Goal: Task Accomplishment & Management: Use online tool/utility

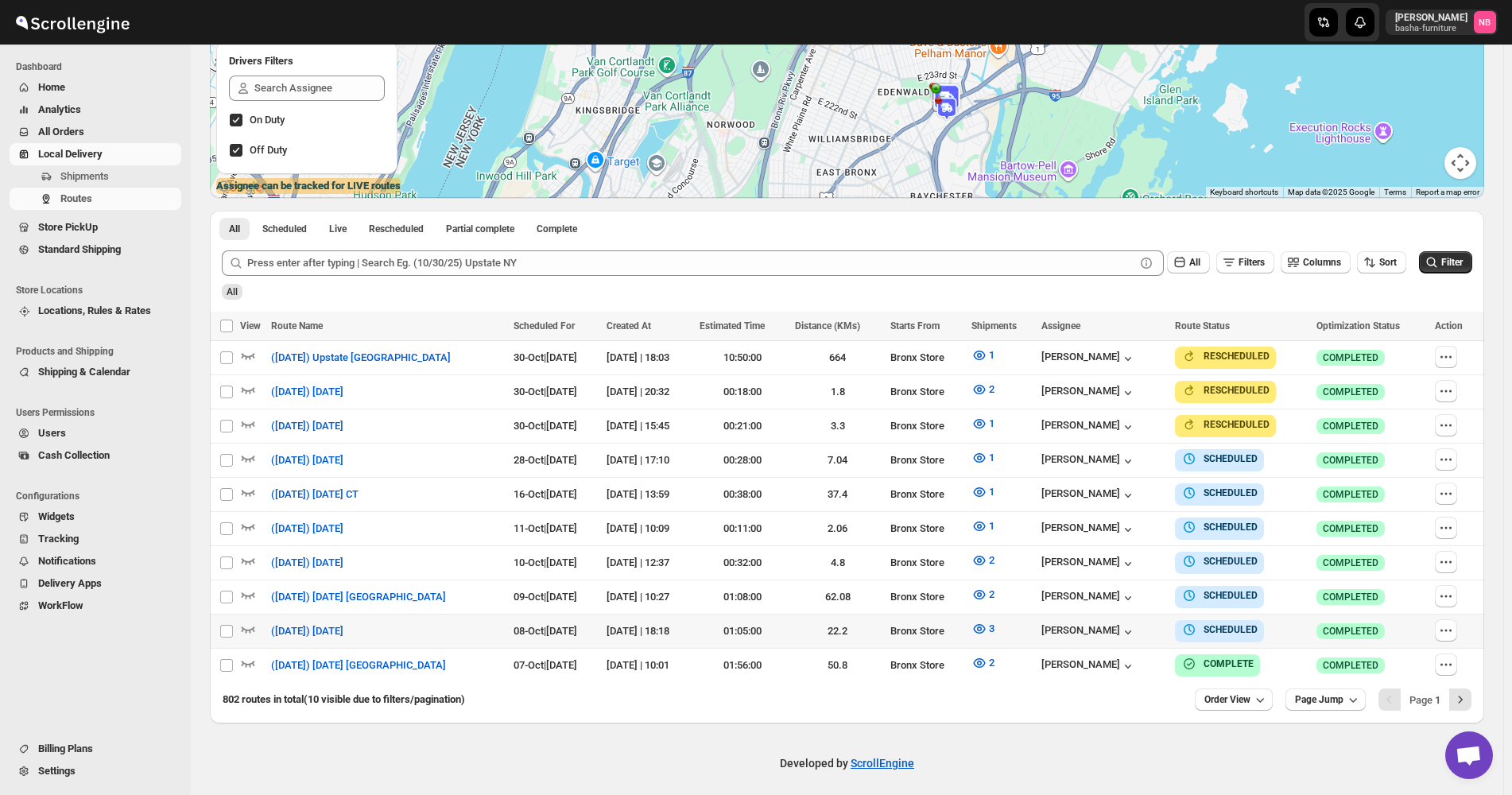
scroll to position [273, 0]
click at [1456, 269] on button "Filter" at bounding box center [1445, 262] width 53 height 22
click at [78, 124] on span "All Orders" at bounding box center [108, 131] width 140 height 16
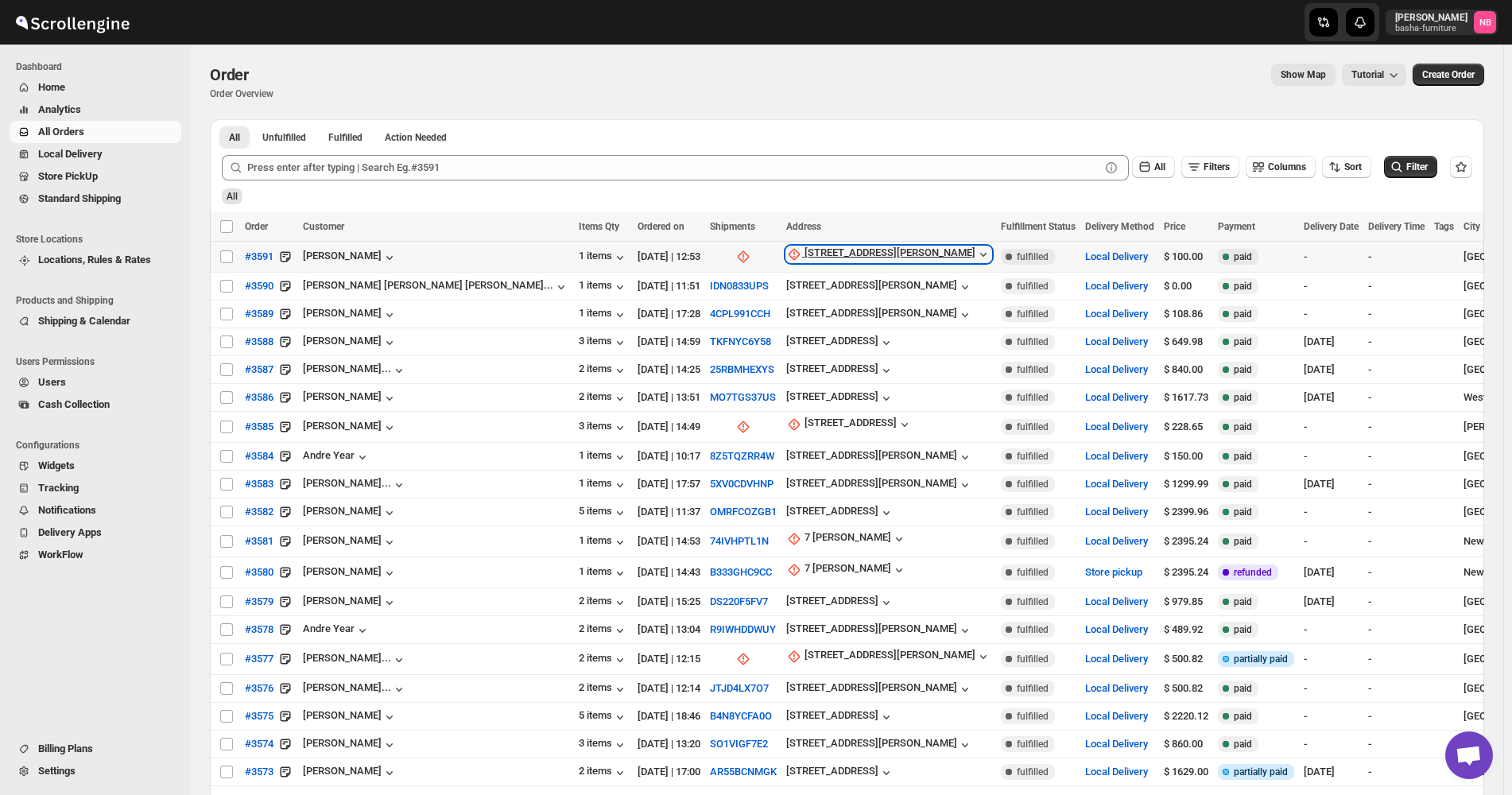
click at [804, 255] on div "[STREET_ADDRESS][PERSON_NAME]" at bounding box center [889, 254] width 171 height 16
click at [692, 343] on span "Update manually" at bounding box center [706, 340] width 76 height 12
select select "US"
select select "[US_STATE]"
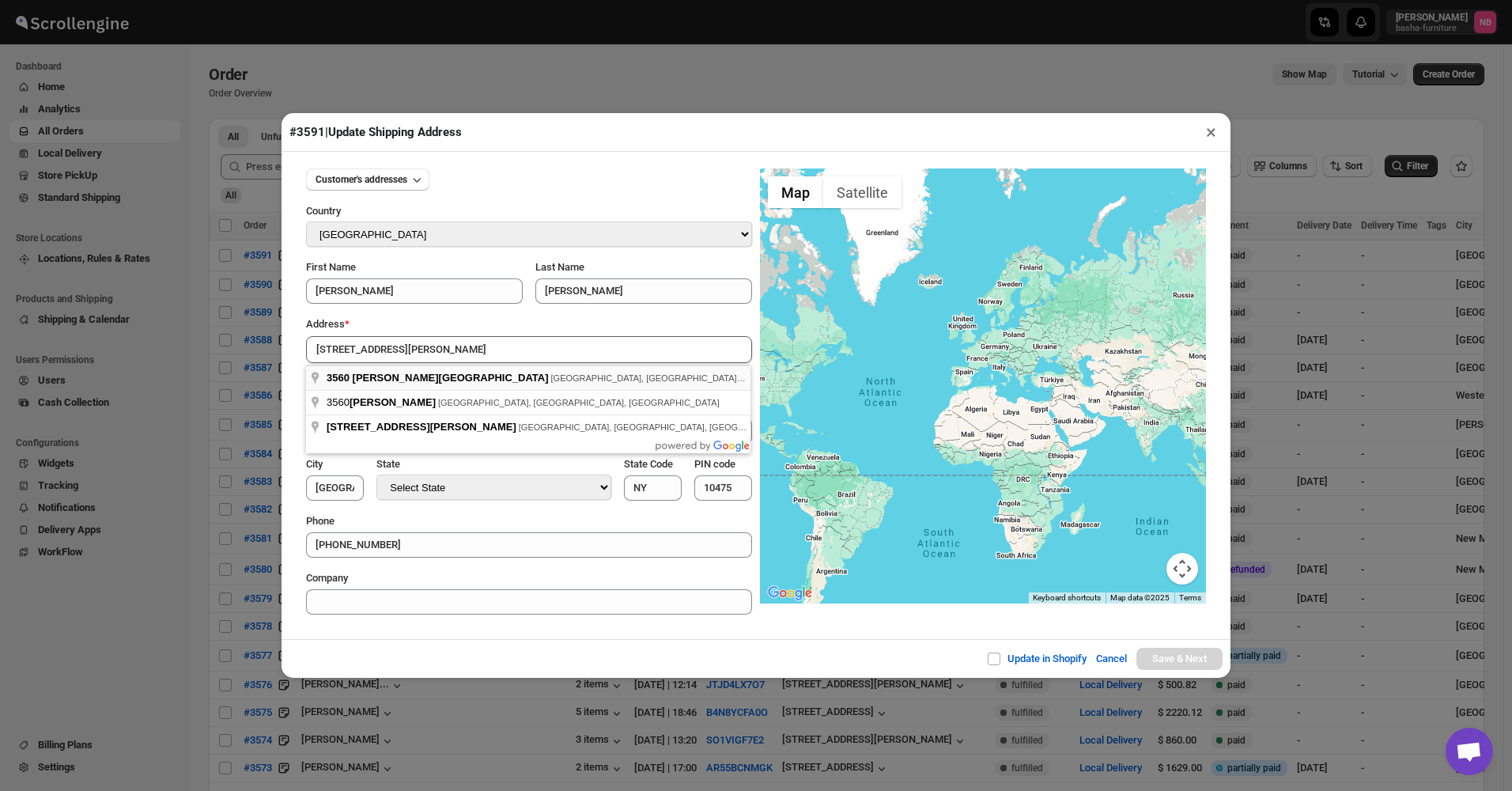
type input "[STREET_ADDRESS][PERSON_NAME]"
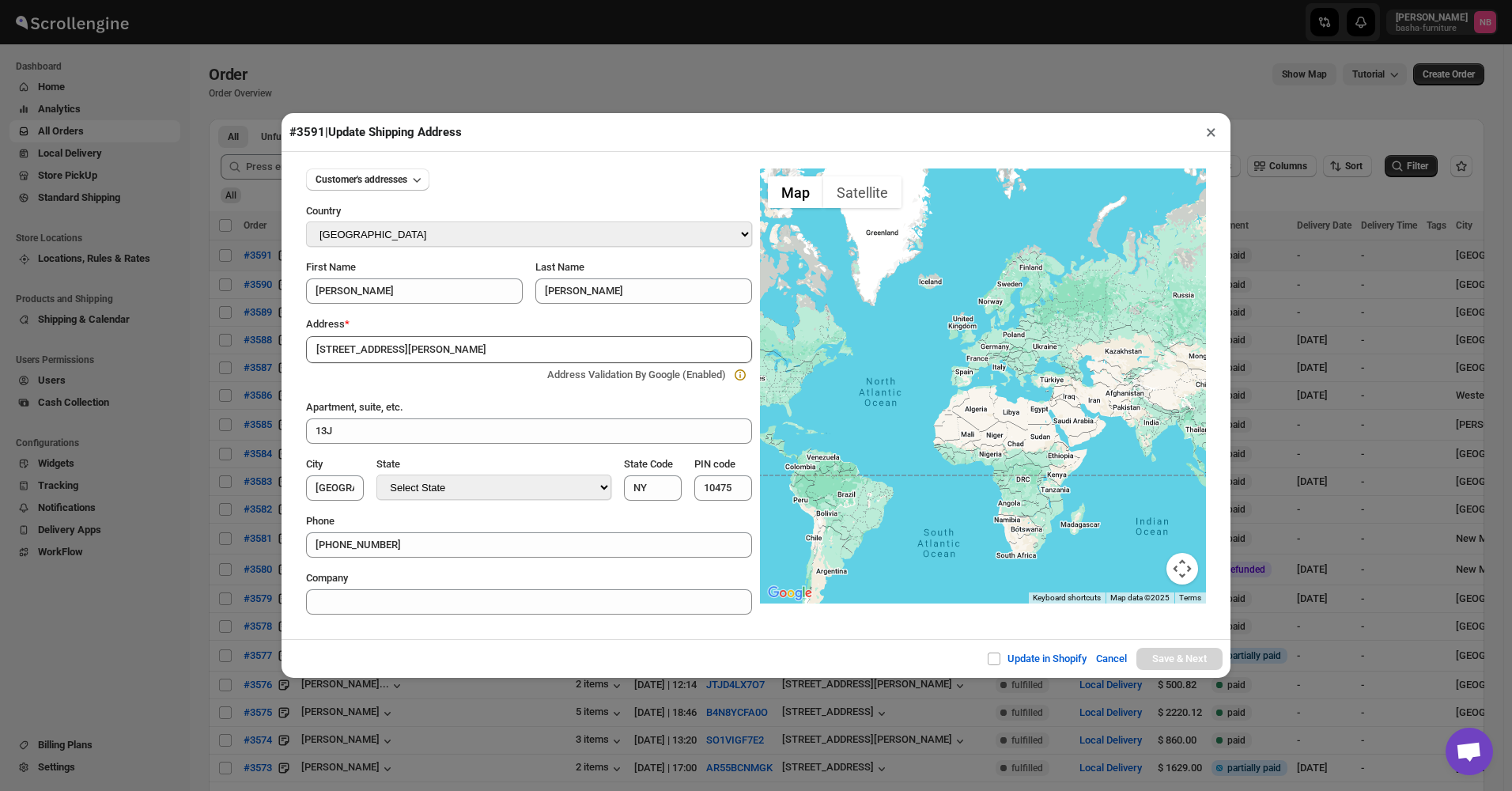
type input "[GEOGRAPHIC_DATA]"
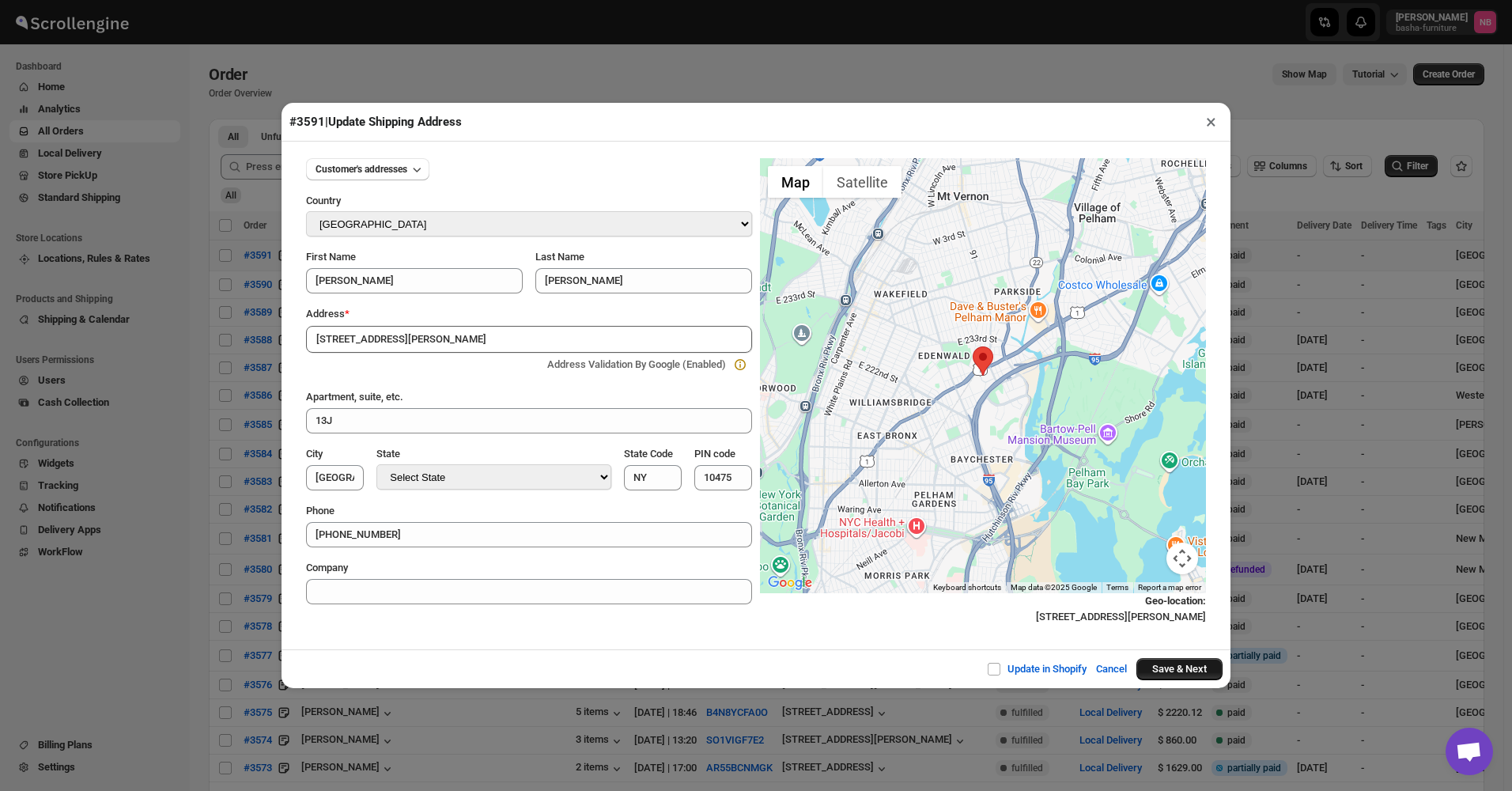
click at [1176, 663] on button "Save & Next" at bounding box center [1179, 669] width 86 height 22
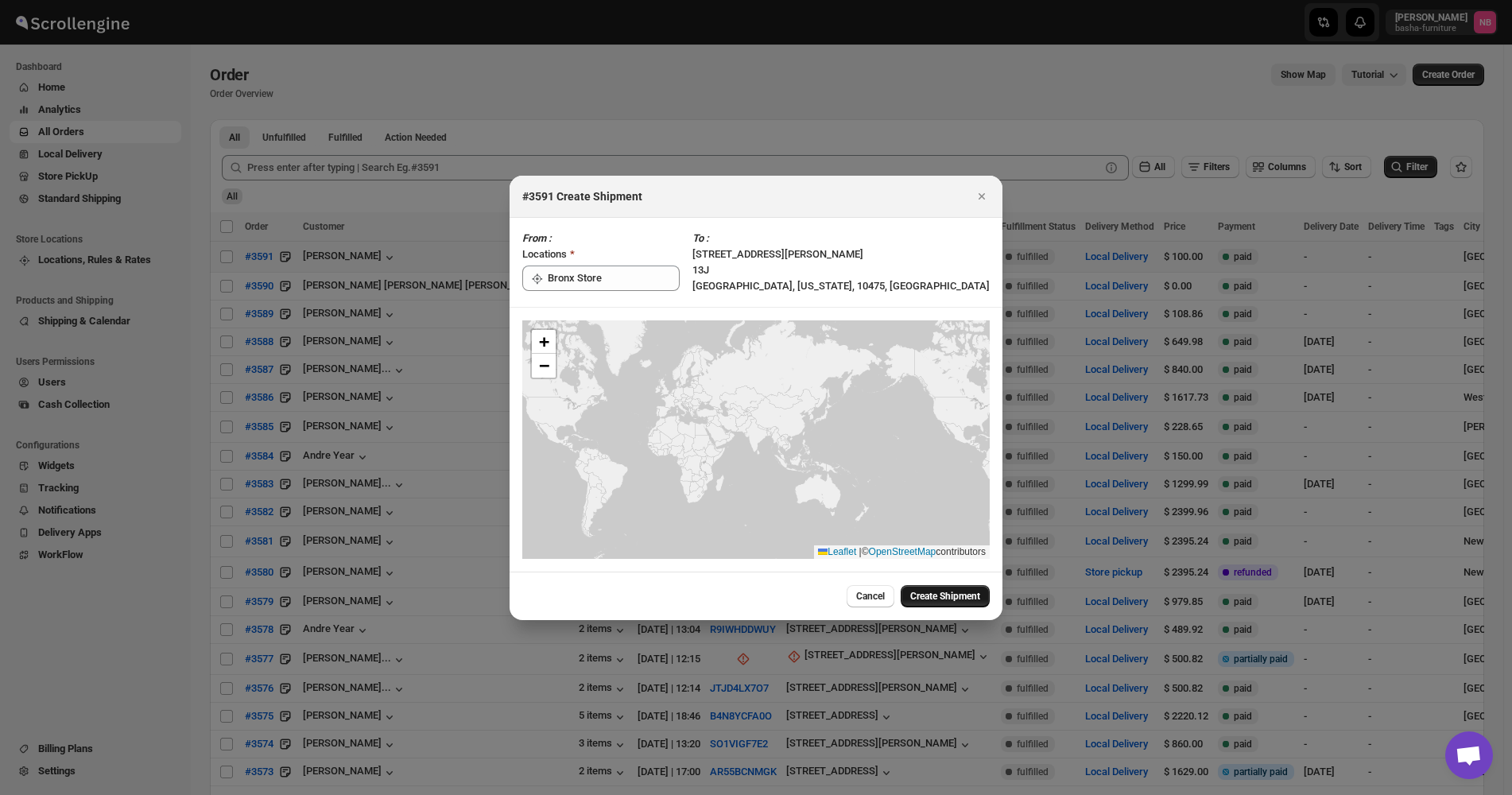
click at [949, 601] on span "Create Shipment" at bounding box center [944, 596] width 70 height 13
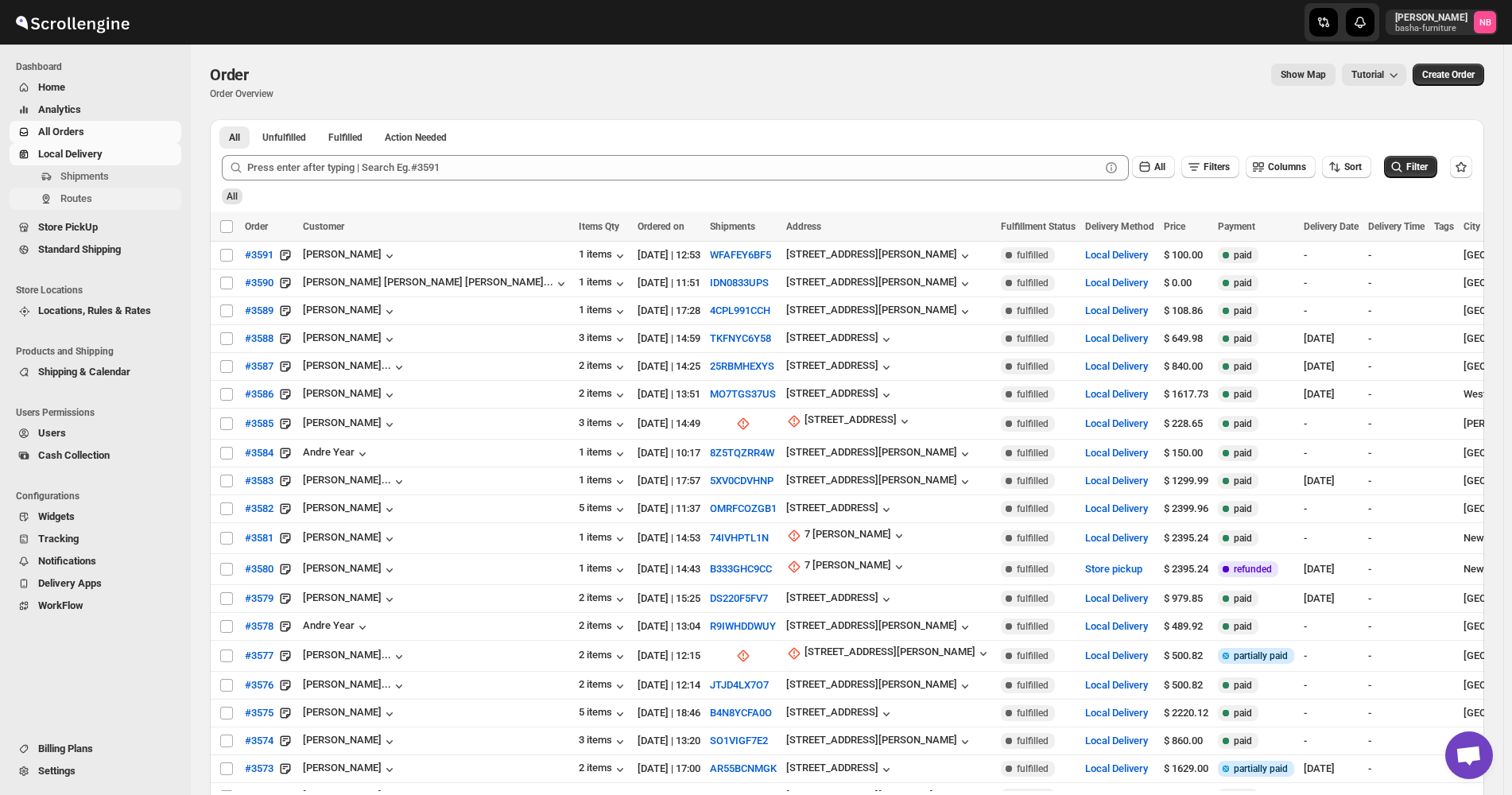
click at [126, 193] on span "Routes" at bounding box center [119, 199] width 118 height 16
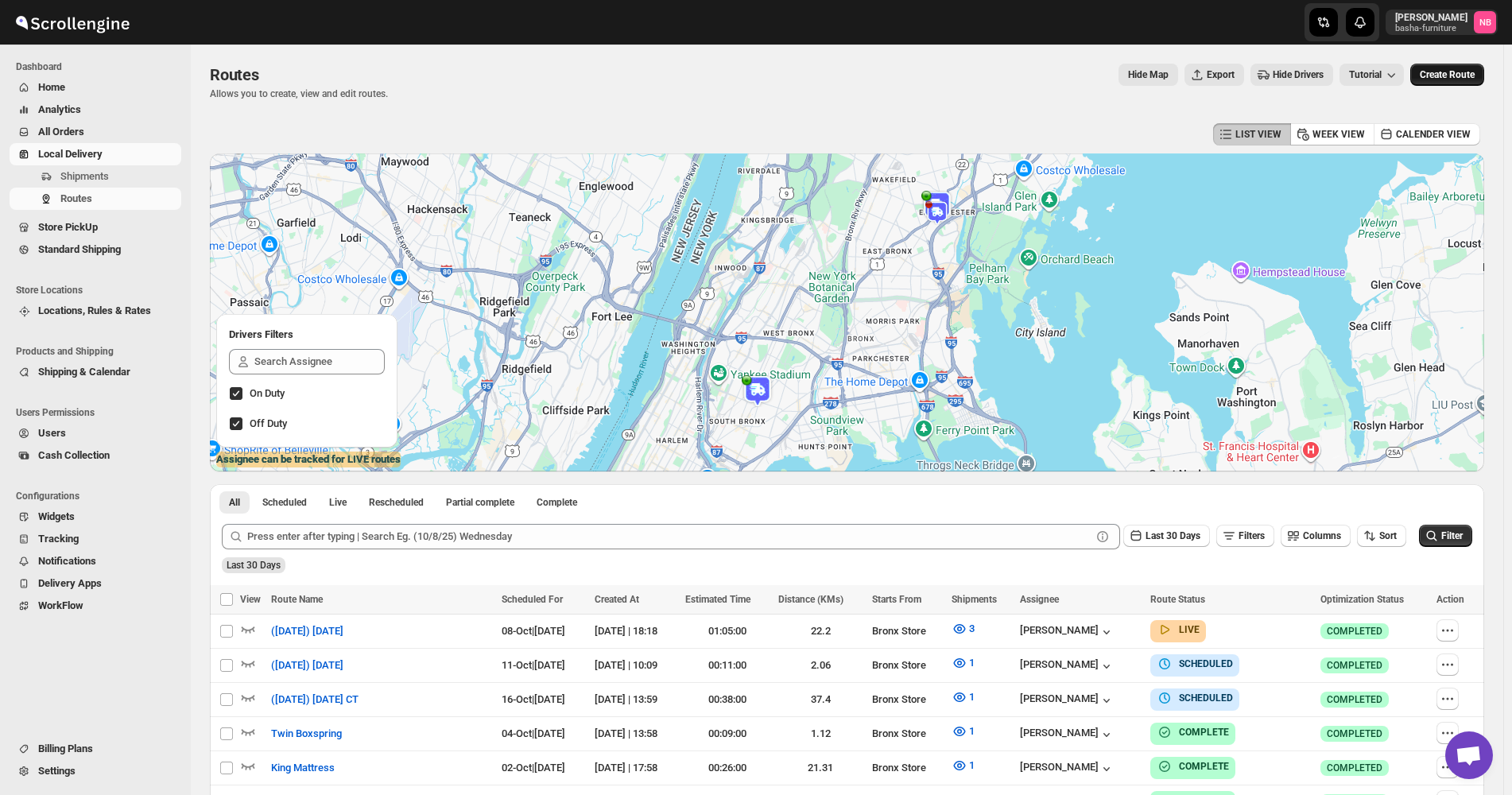
click at [1441, 72] on span "Create Route" at bounding box center [1446, 74] width 55 height 13
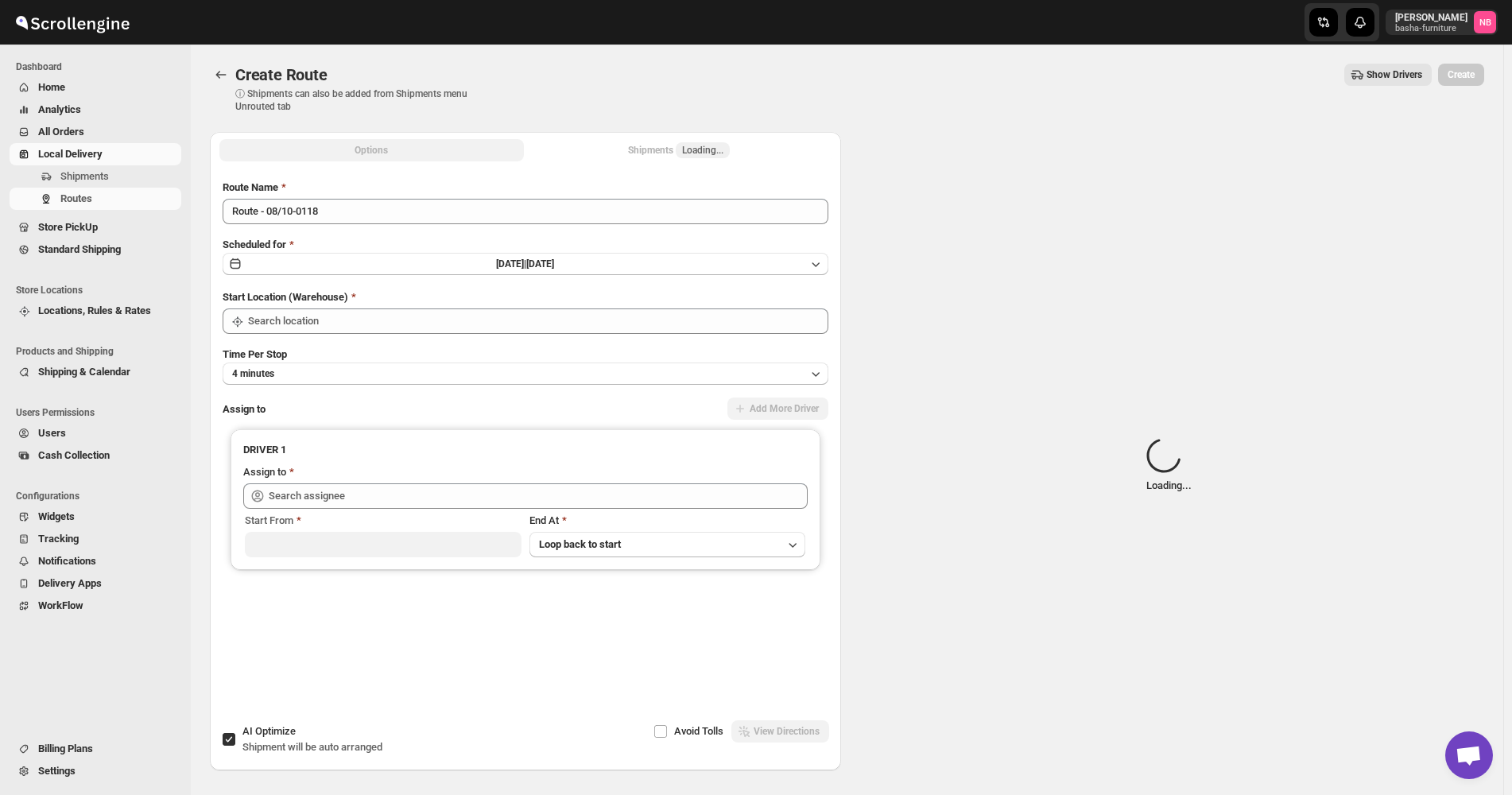
type input "Not Available"
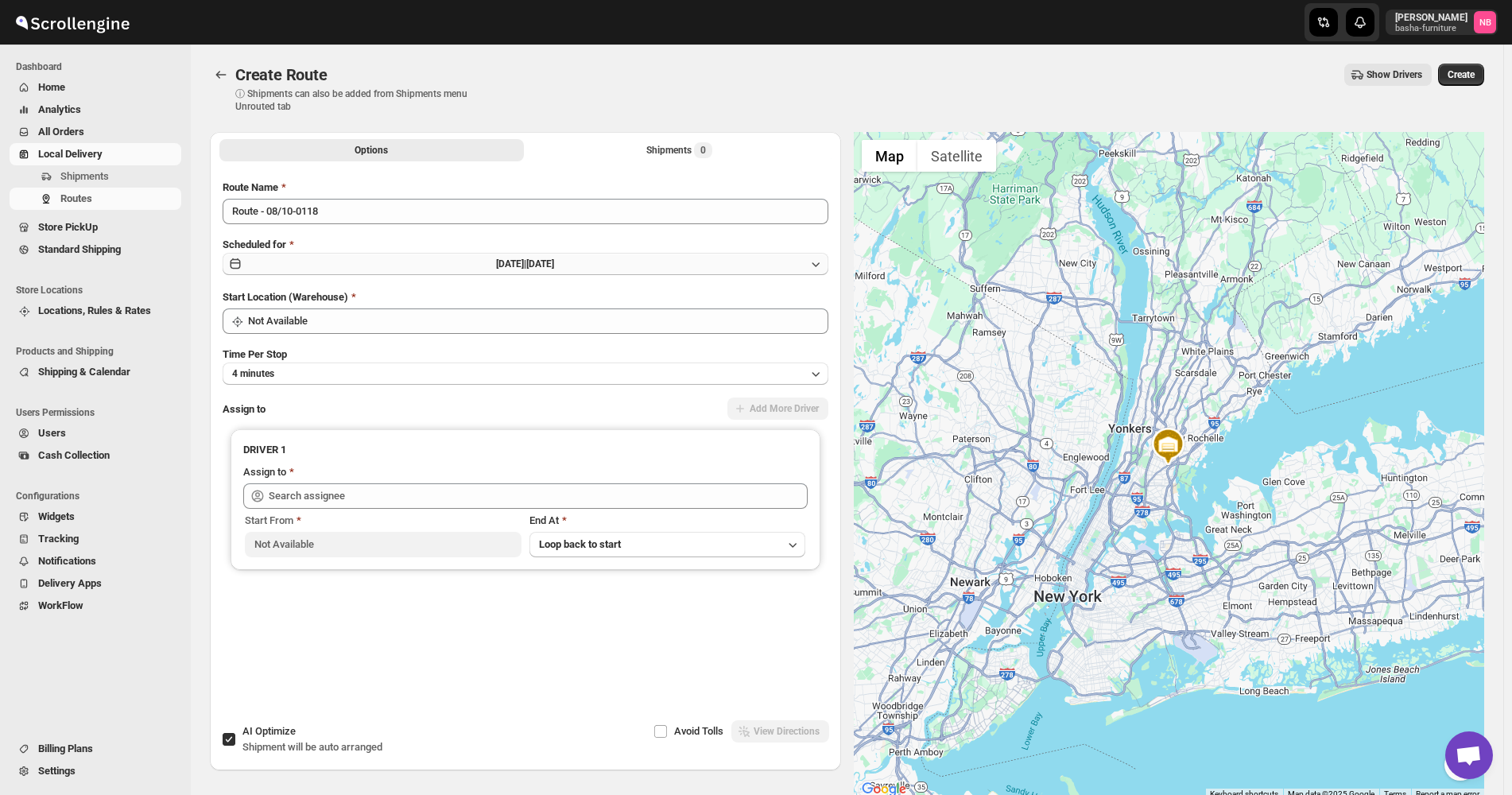
click at [556, 272] on button "[DATE] | [DATE]" at bounding box center [526, 264] width 605 height 22
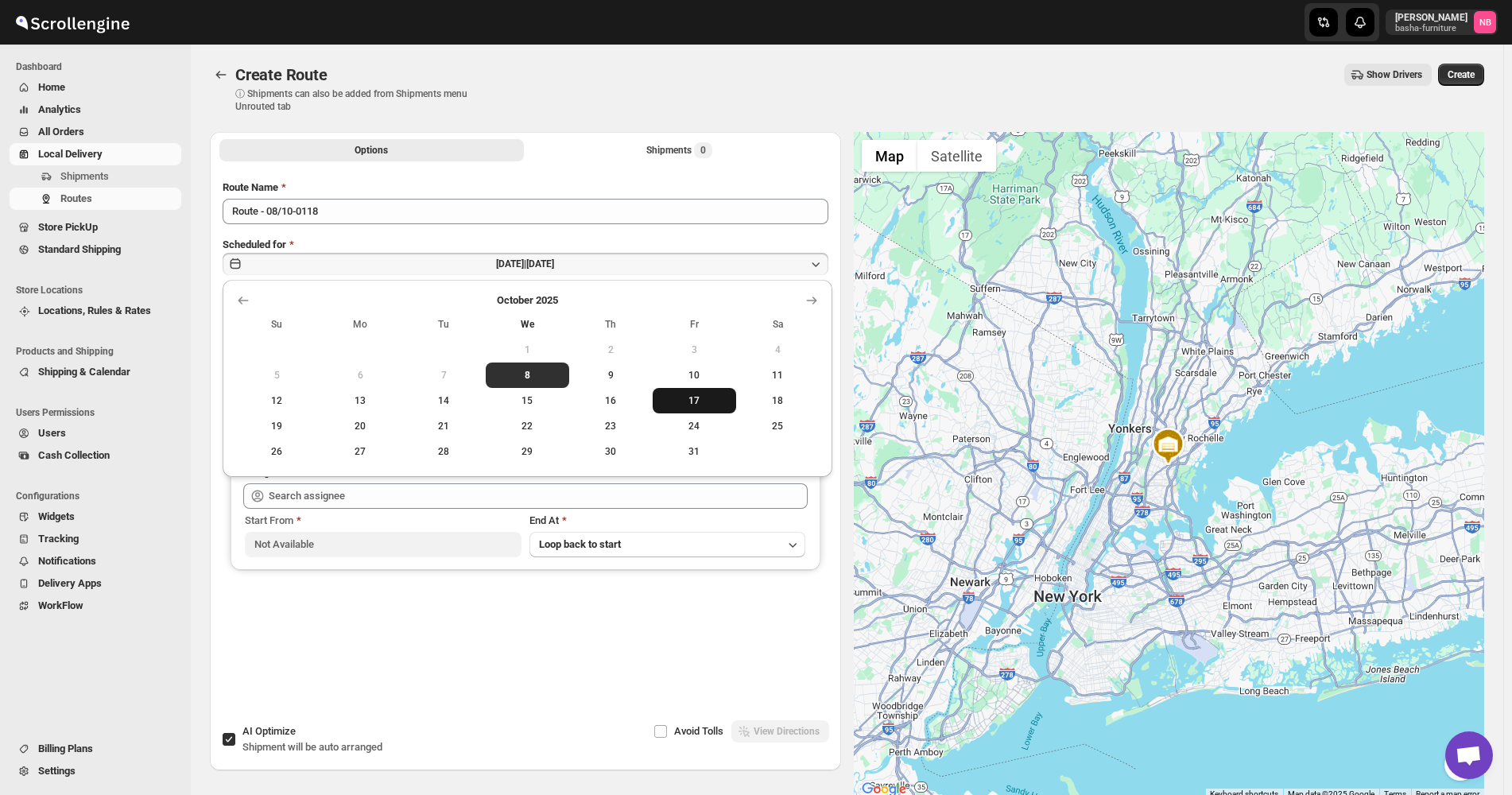
click at [709, 403] on span "17" at bounding box center [694, 400] width 71 height 13
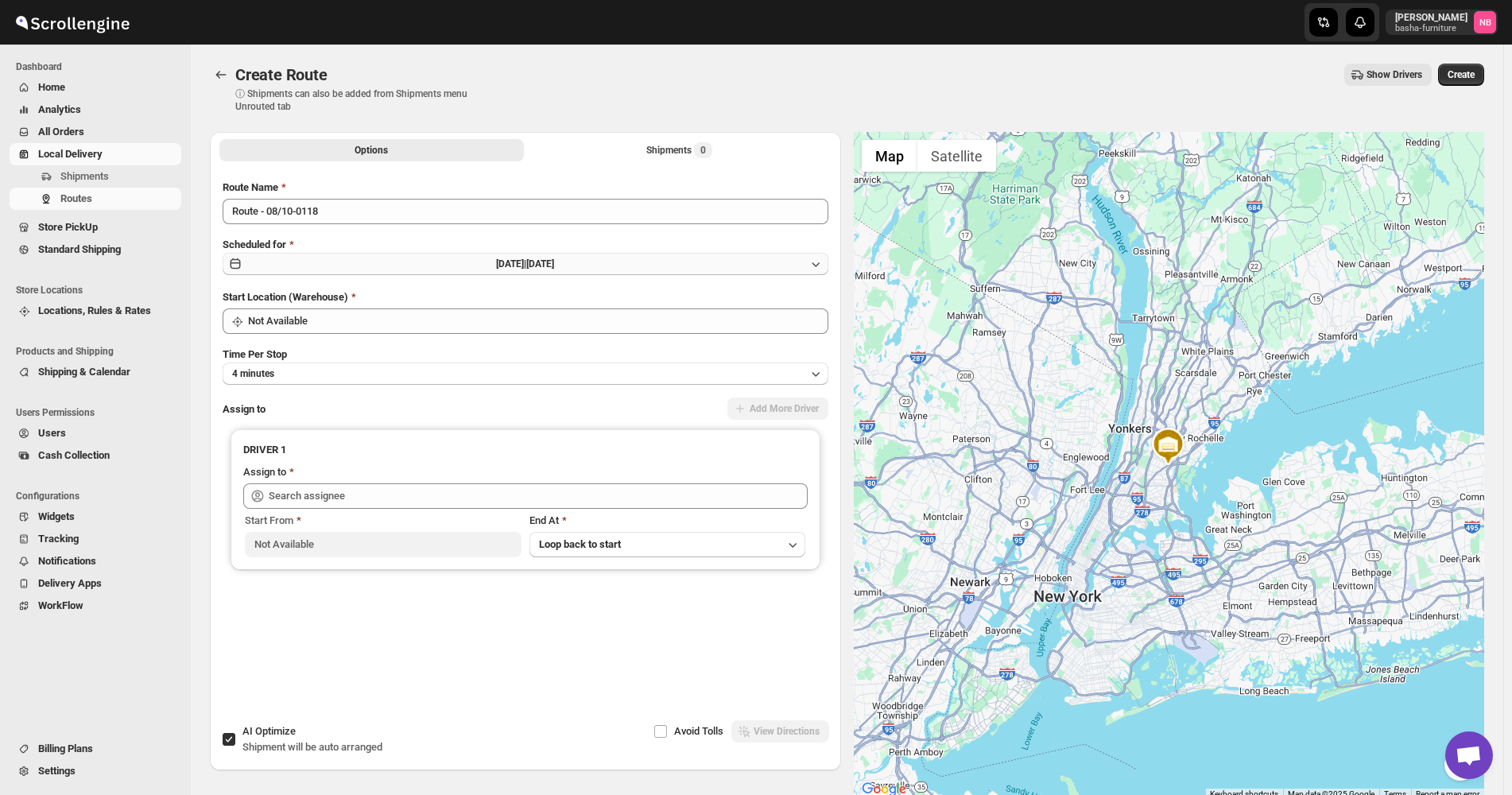
click at [658, 266] on button "[DATE] | [DATE]" at bounding box center [526, 264] width 605 height 22
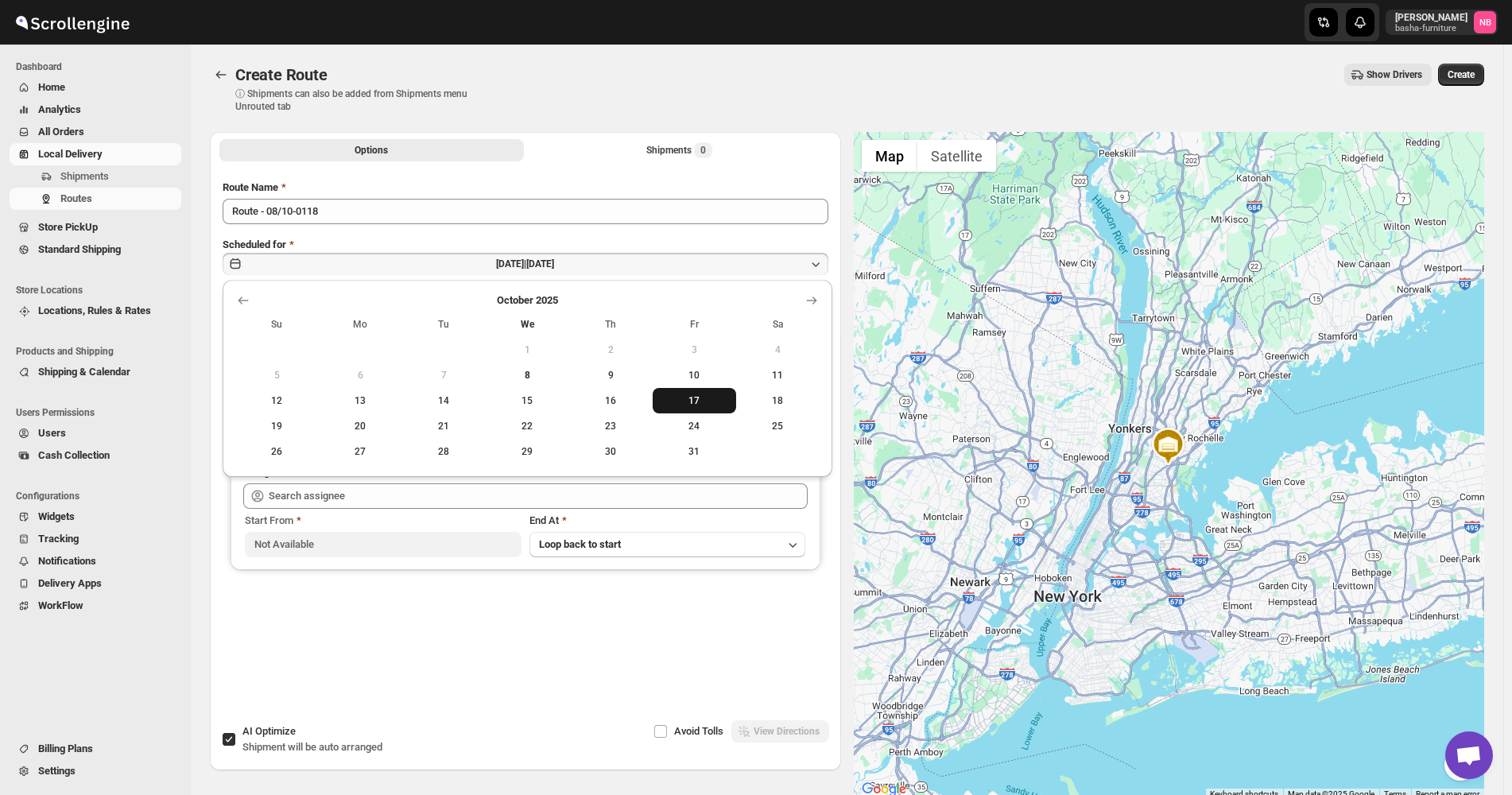
click at [701, 400] on span "17" at bounding box center [694, 400] width 71 height 13
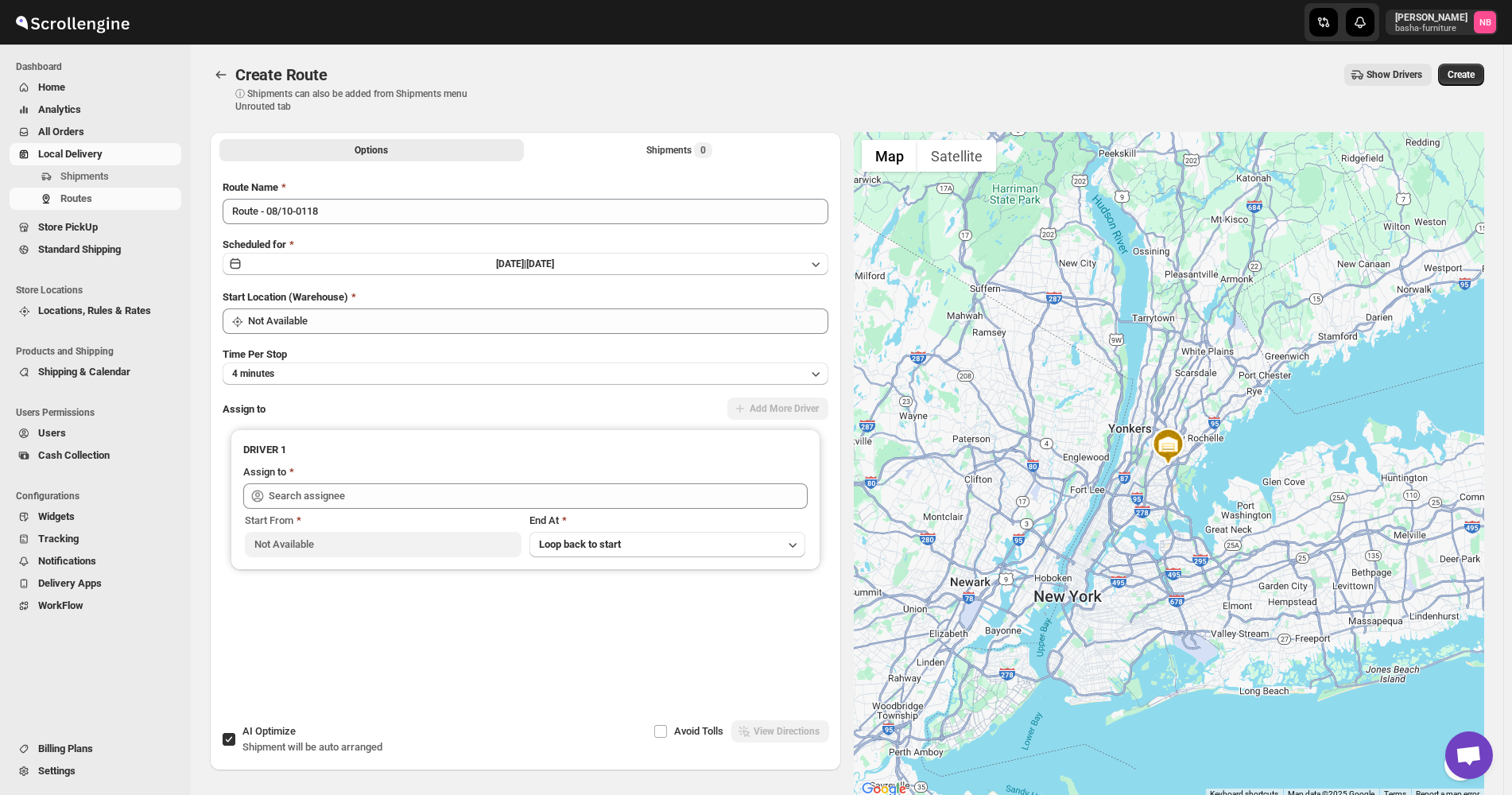
click at [542, 194] on div "Route Name" at bounding box center [526, 188] width 605 height 16
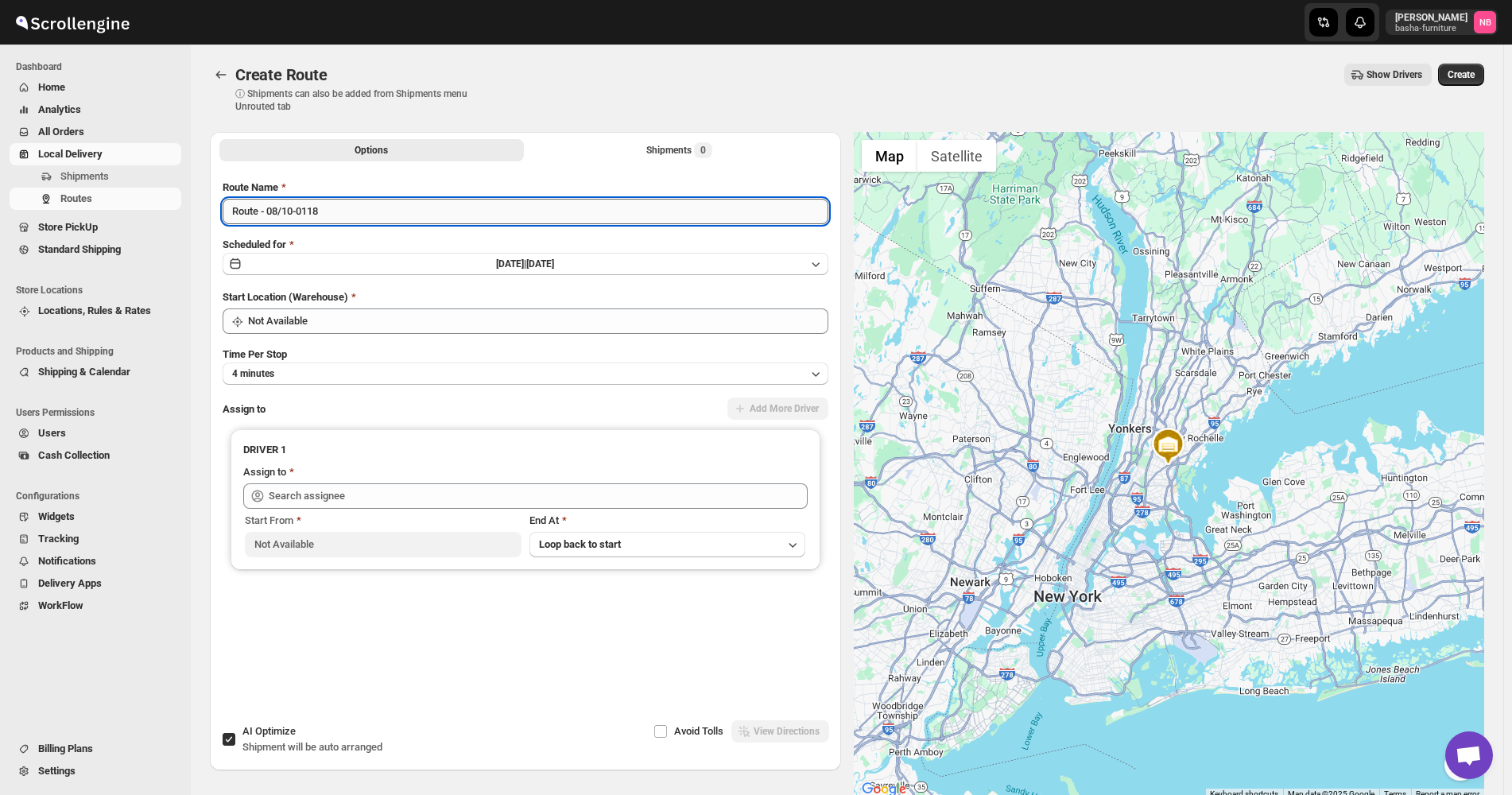
click at [531, 207] on input "Route - 08/10-0118" at bounding box center [526, 211] width 605 height 25
type input "([DATE]) [DATE]"
click at [314, 333] on div "Route Name ([DATE]) [DATE] Scheduled for [DATE] | [DATE] Start Location (Wareho…" at bounding box center [526, 432] width 605 height 504
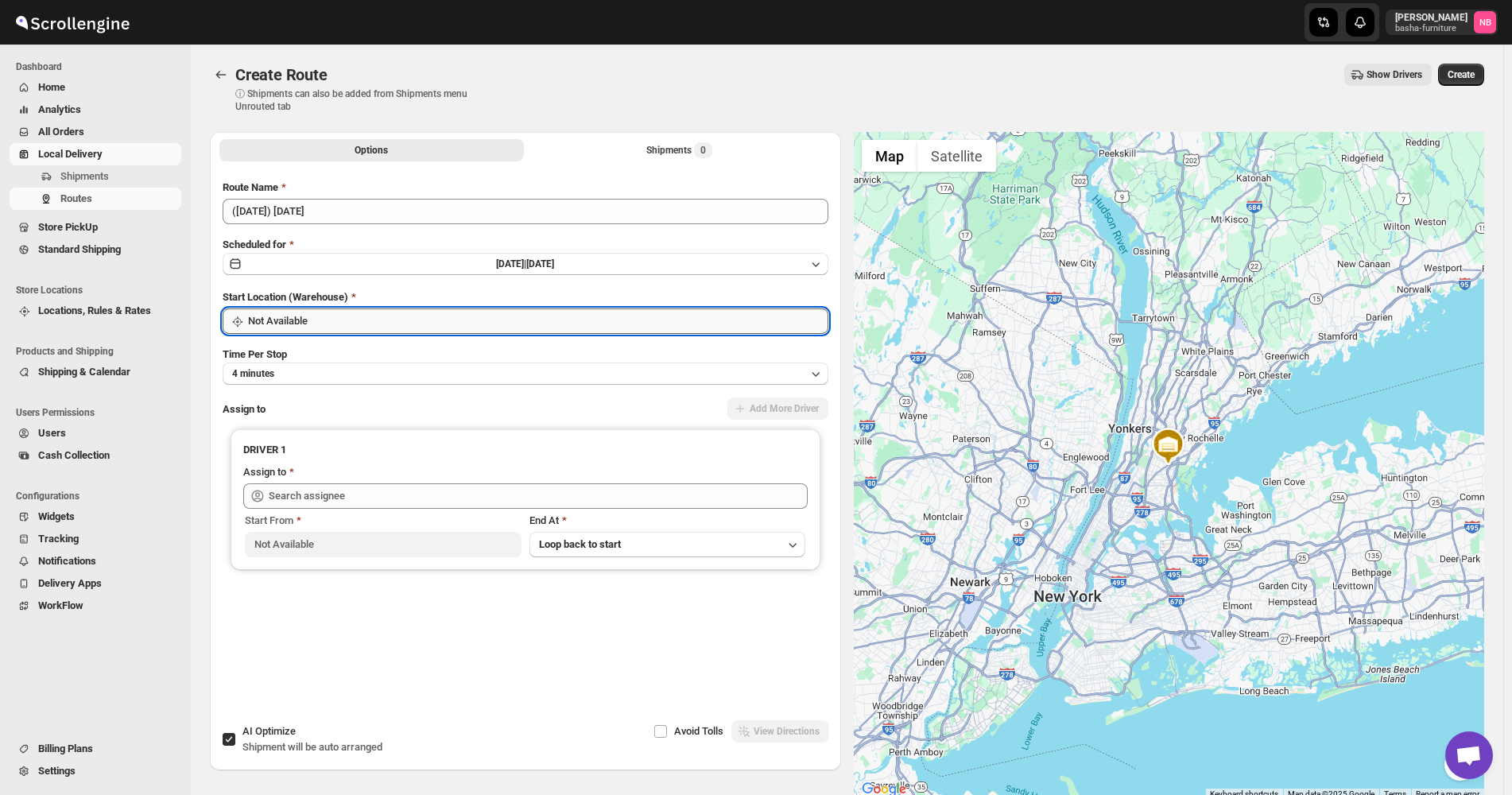
click at [314, 327] on input "Not Available" at bounding box center [538, 321] width 580 height 25
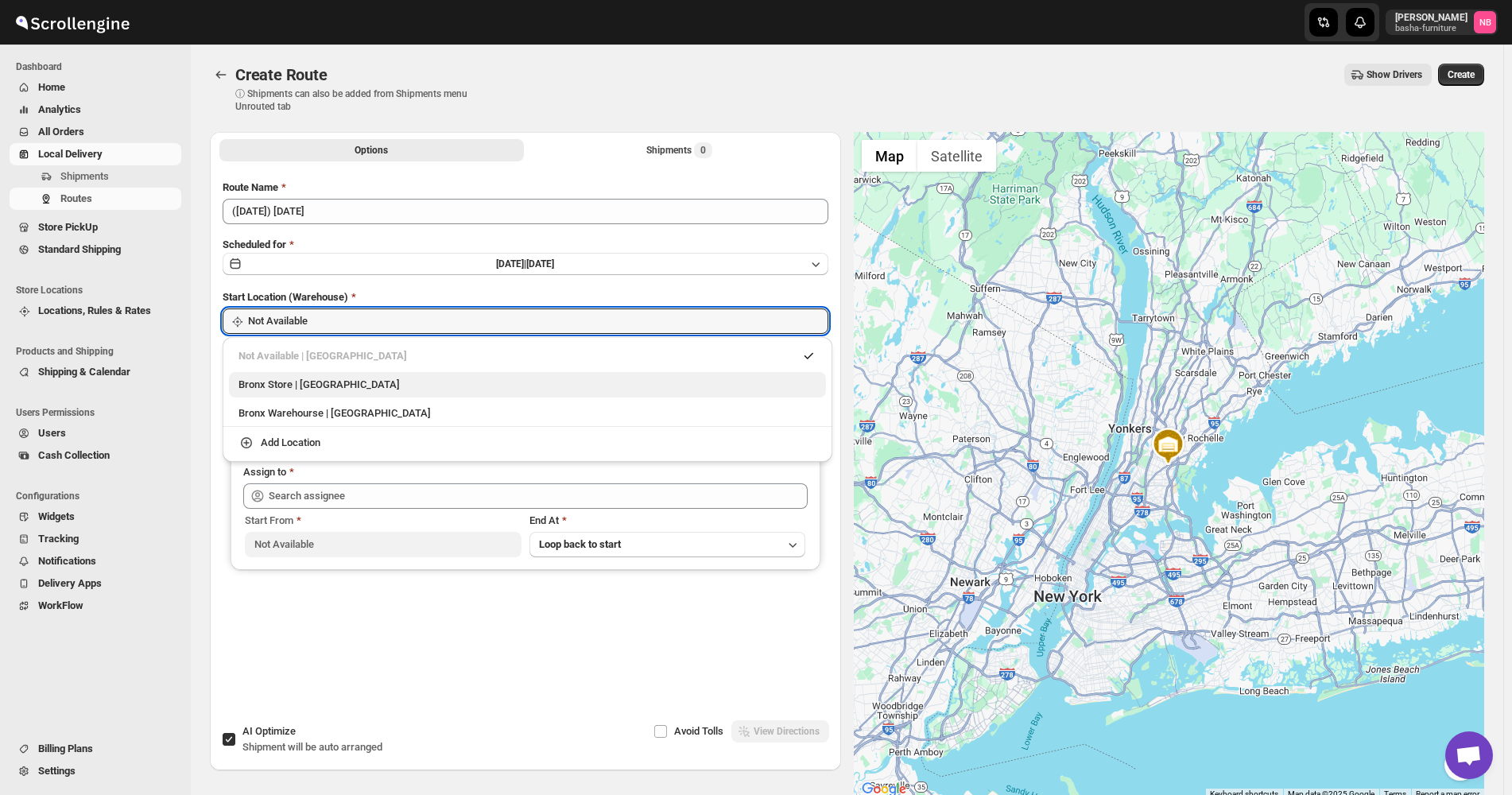
click at [308, 380] on div "Bronx Store | [GEOGRAPHIC_DATA]" at bounding box center [527, 384] width 578 height 16
type input "Bronx Store"
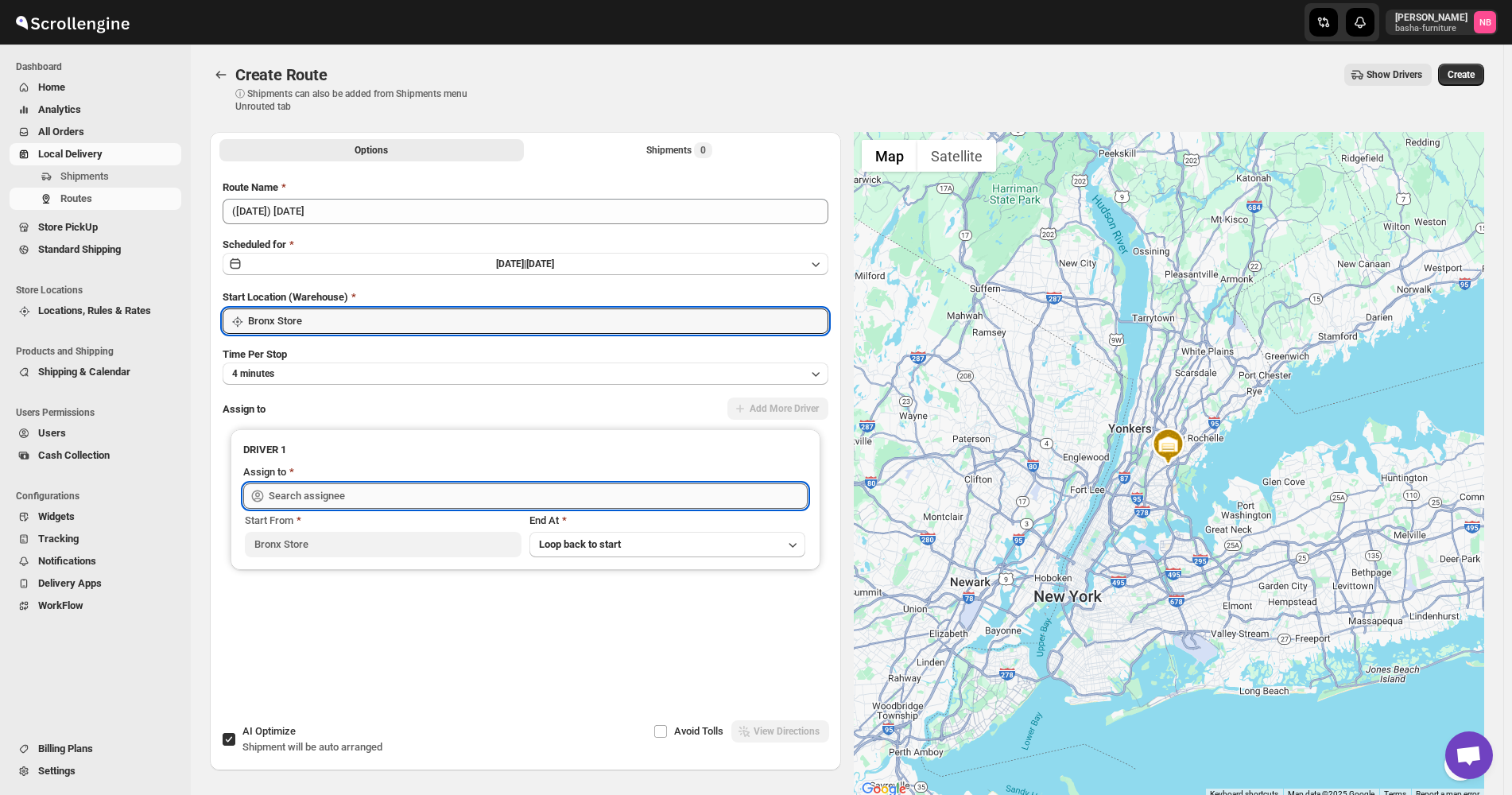
click at [352, 492] on input "text" at bounding box center [537, 496] width 539 height 25
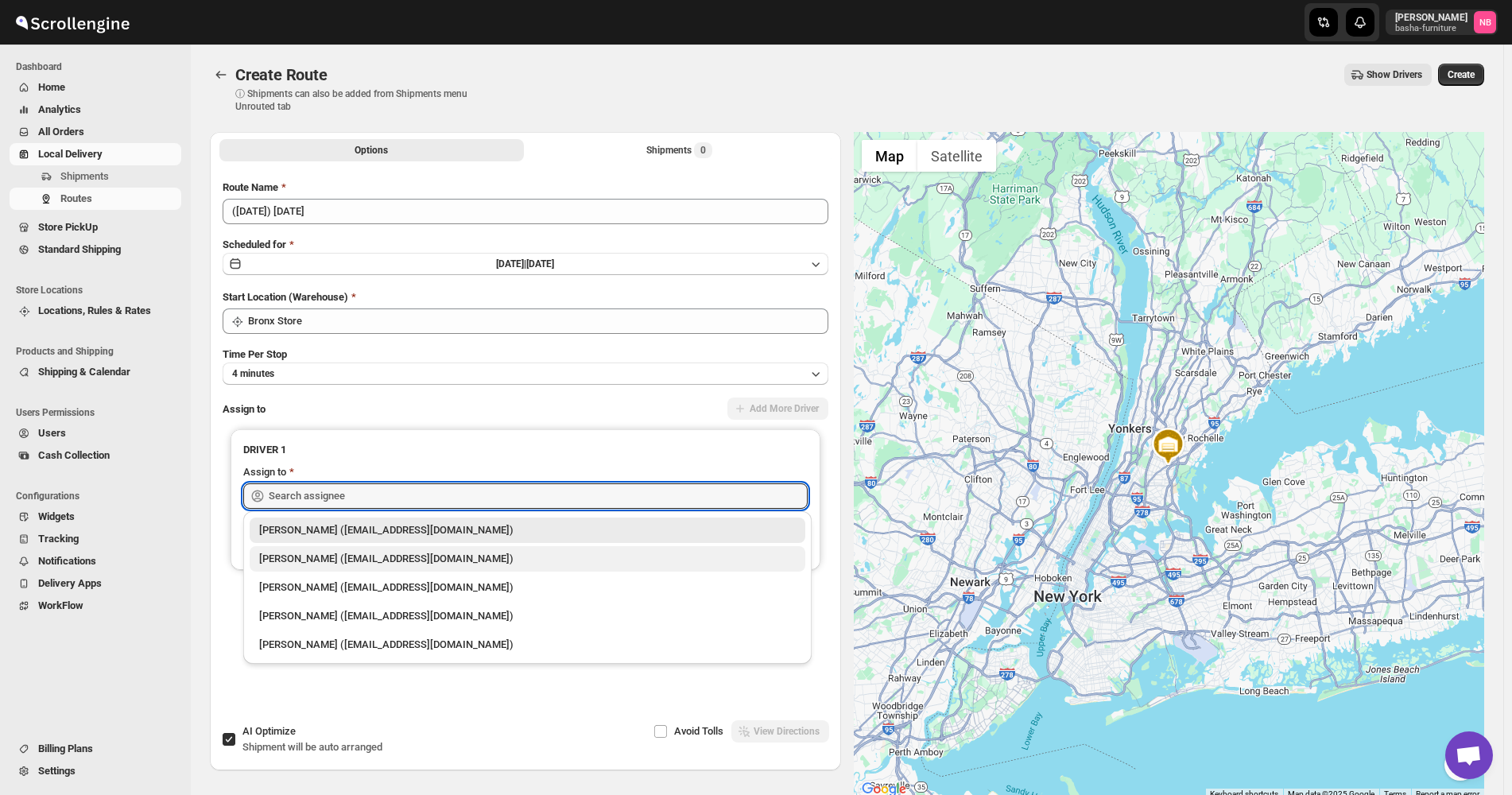
click at [325, 549] on div "[PERSON_NAME] ([EMAIL_ADDRESS][DOMAIN_NAME])" at bounding box center [527, 559] width 556 height 25
type input "[PERSON_NAME] ([EMAIL_ADDRESS][DOMAIN_NAME])"
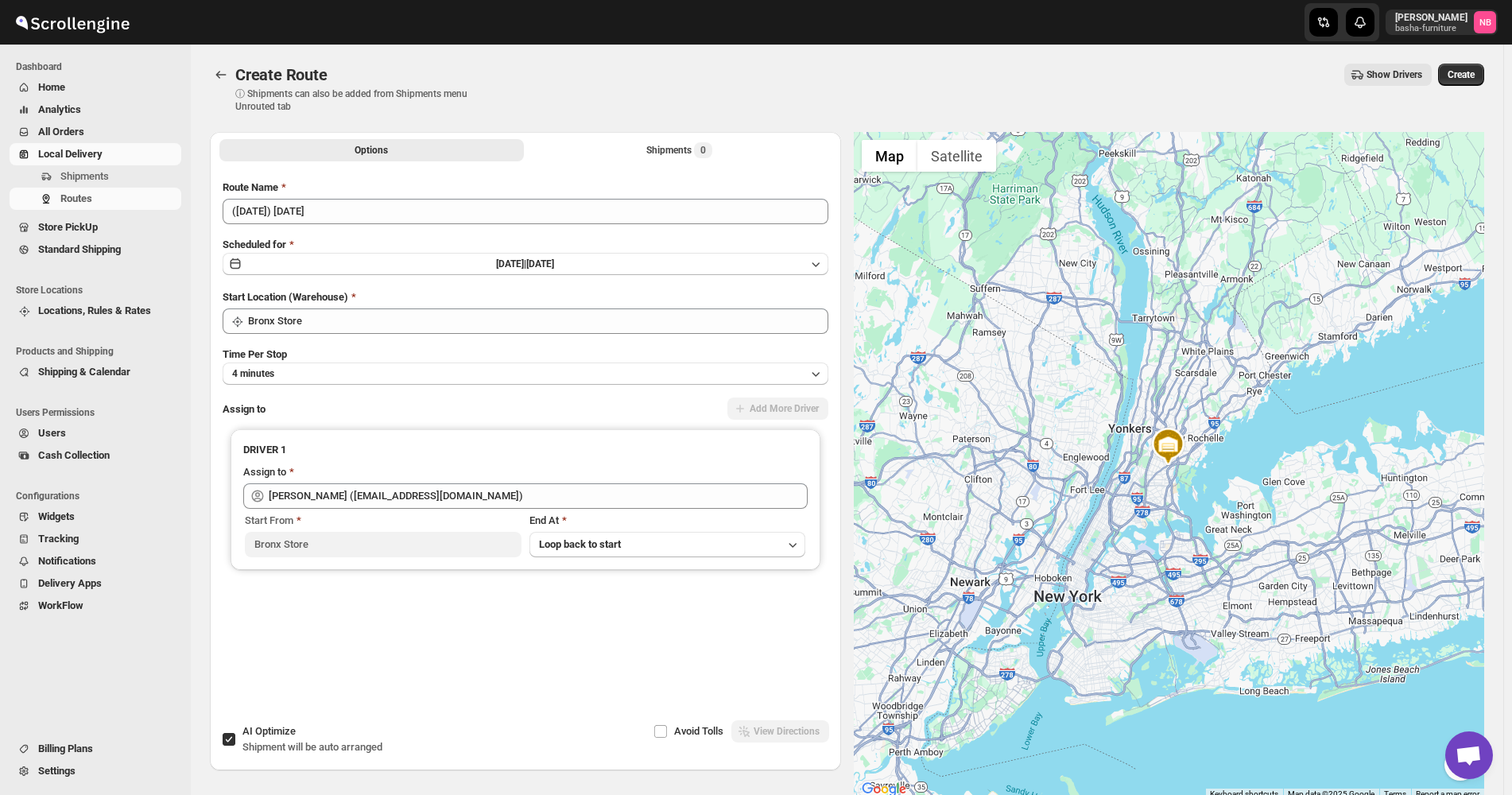
click at [606, 132] on div "Options Shipments 0 More views Options Shipments 0 More views" at bounding box center [526, 150] width 631 height 35
drag, startPoint x: 601, startPoint y: 154, endPoint x: 599, endPoint y: 162, distance: 8.2
click at [601, 155] on button "Shipments 0" at bounding box center [679, 150] width 304 height 22
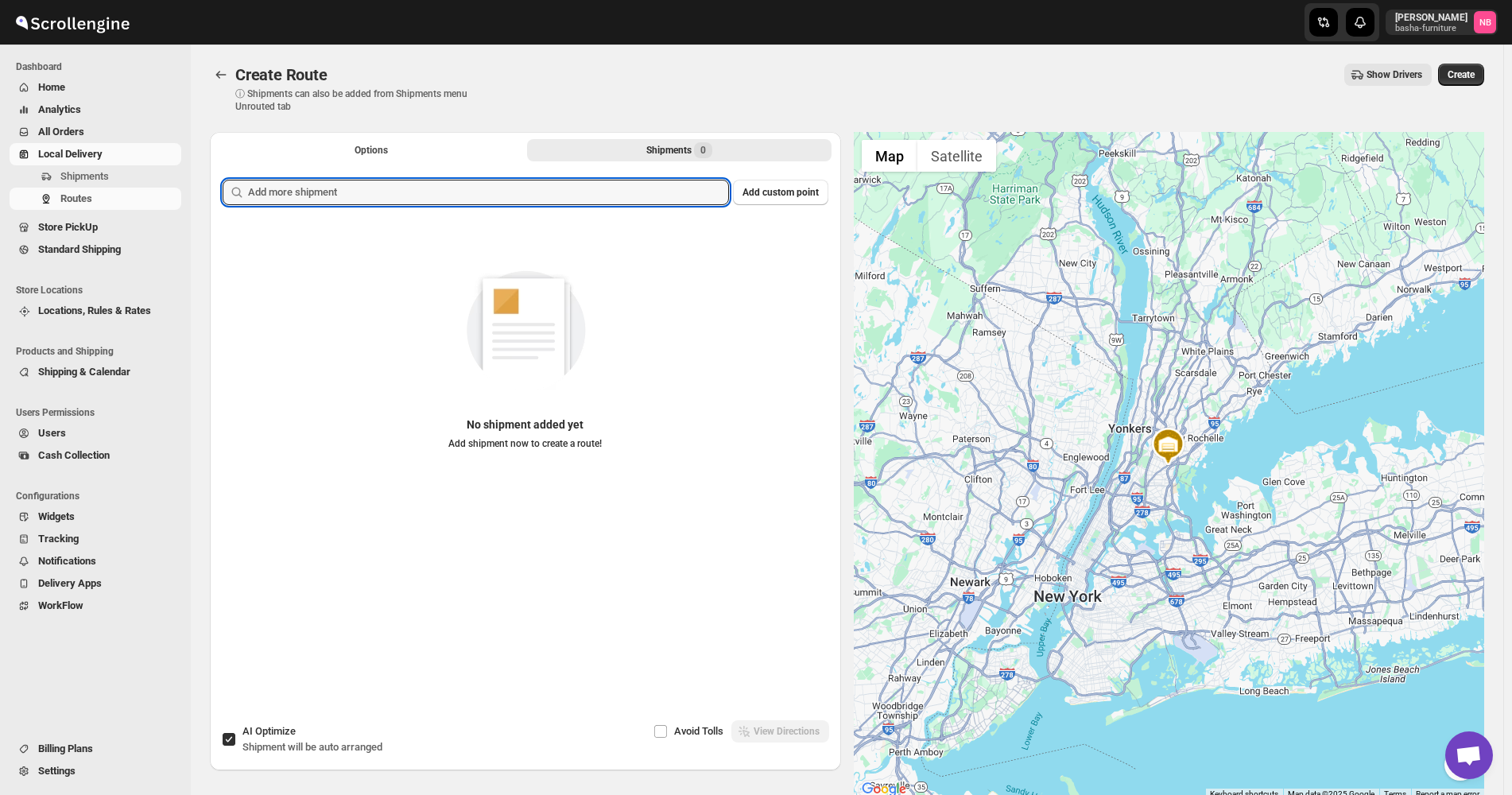
click at [580, 193] on input "text" at bounding box center [489, 193] width 481 height 25
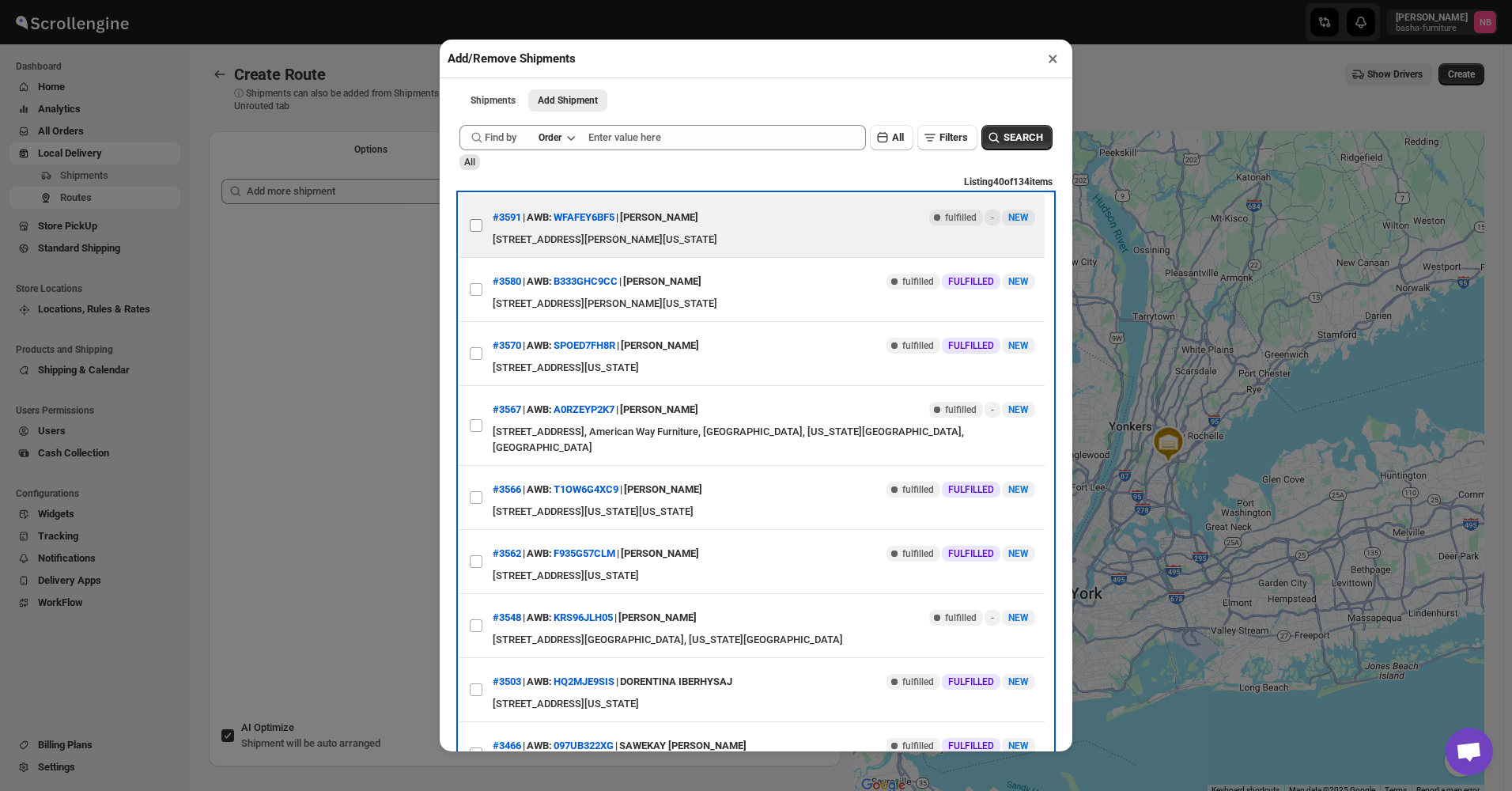
click at [490, 225] on label "View details for 68e69cc7d1fc2f773f2b404e" at bounding box center [476, 226] width 33 height 64
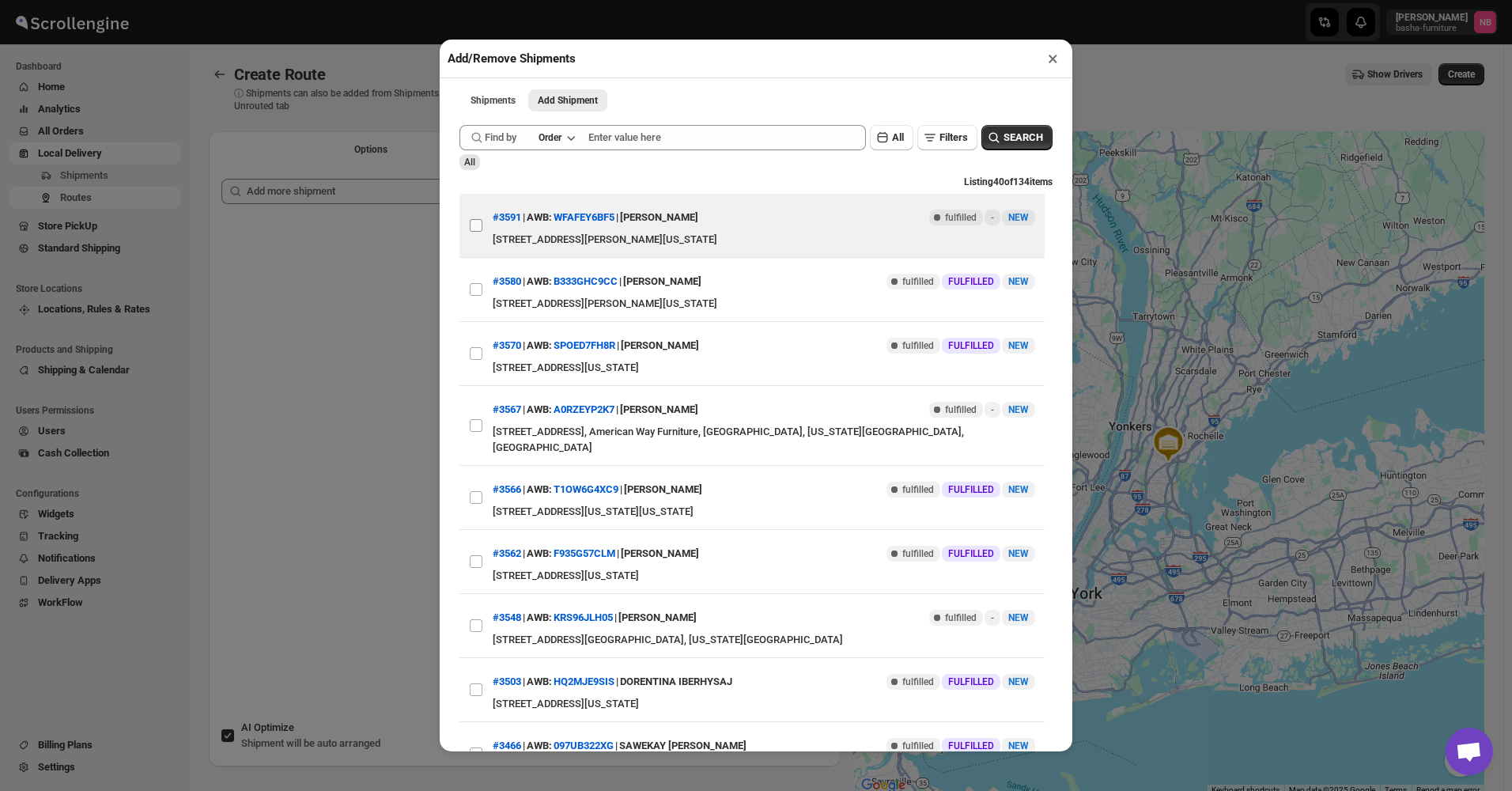
click at [483, 225] on input "View details for 68e69cc7d1fc2f773f2b404e" at bounding box center [475, 225] width 13 height 13
checkbox input "true"
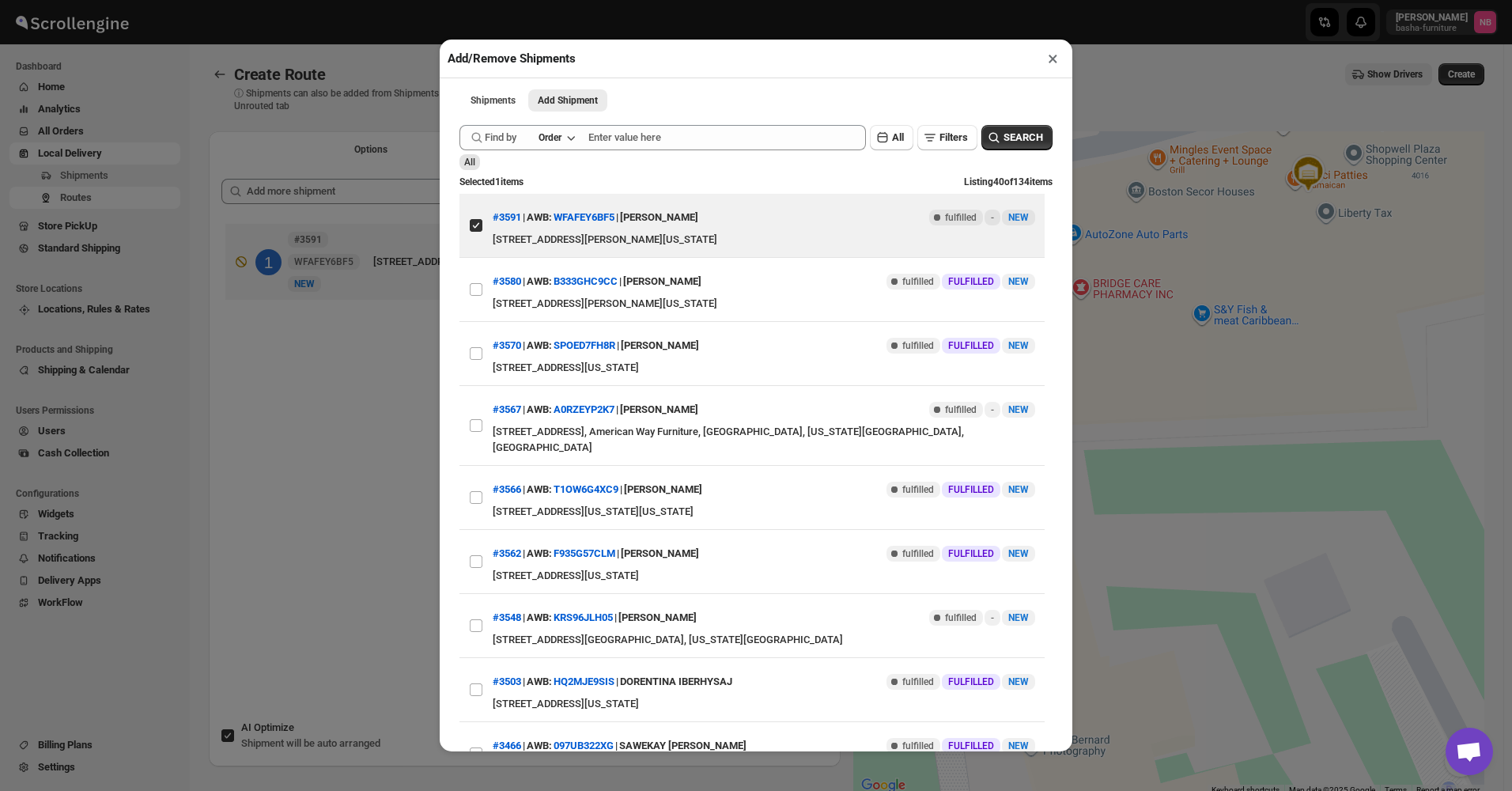
click at [354, 353] on div "Add/Remove Shipments × Shipments Add Shipment More views Shipments Add Shipment…" at bounding box center [756, 395] width 1512 height 791
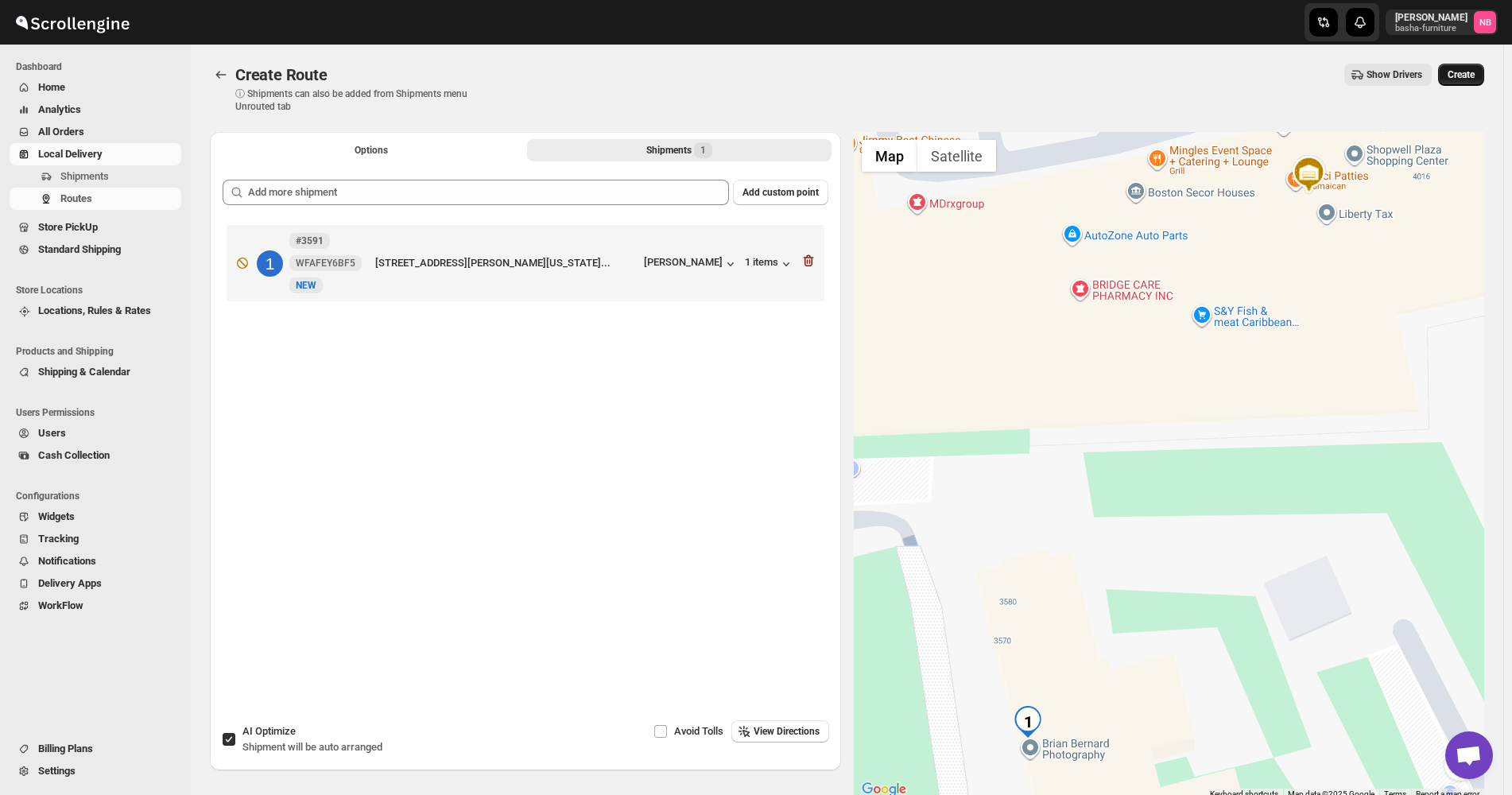
click at [1471, 79] on span "Create" at bounding box center [1461, 74] width 27 height 13
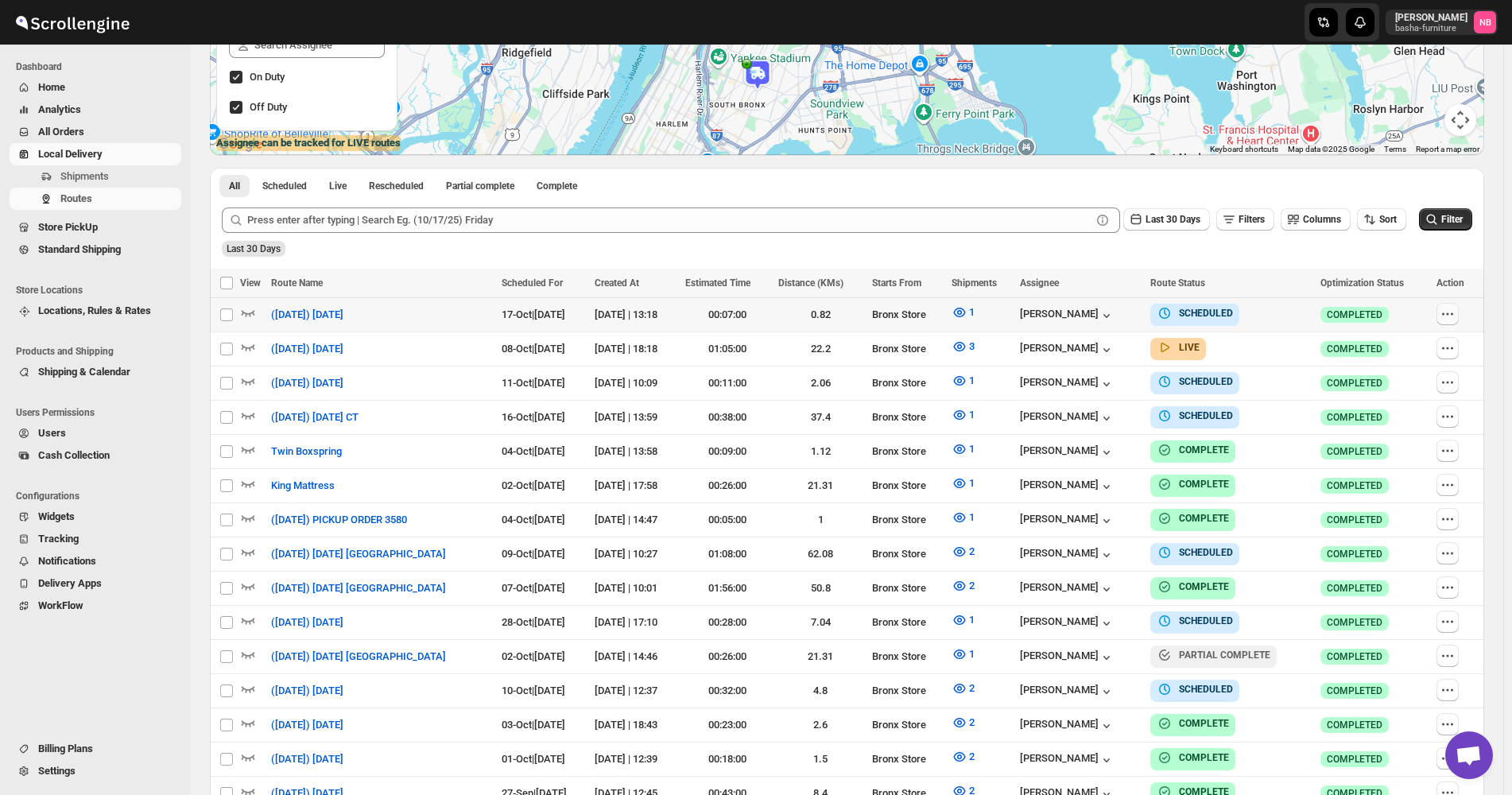
scroll to position [318, 0]
click at [1393, 211] on button "Sort" at bounding box center [1381, 218] width 50 height 22
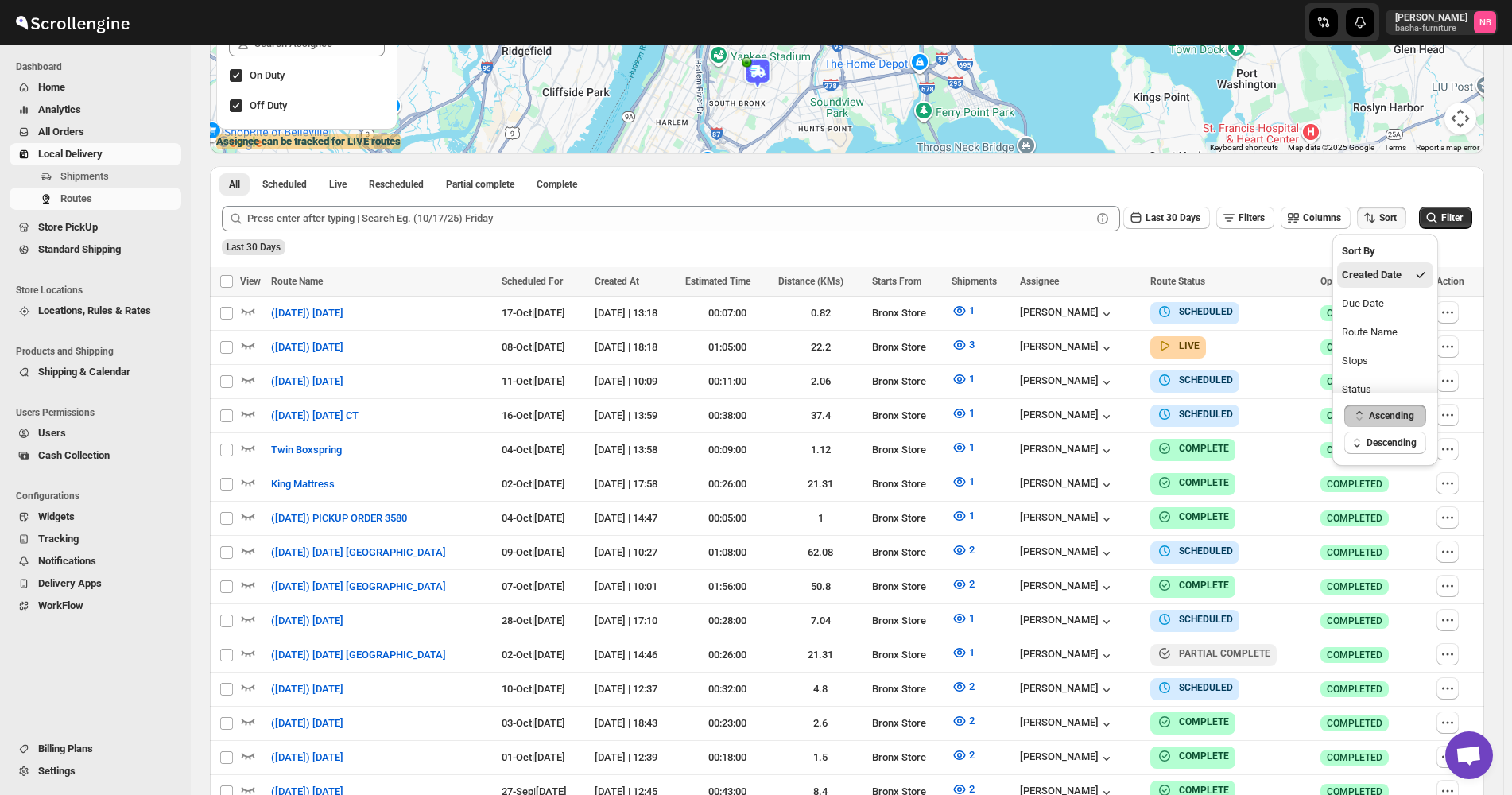
click at [1383, 326] on div "Route Name" at bounding box center [1369, 332] width 56 height 16
click at [1380, 298] on div "Due Date" at bounding box center [1364, 304] width 42 height 16
click at [1190, 224] on span "Last 30 Days" at bounding box center [1172, 217] width 55 height 11
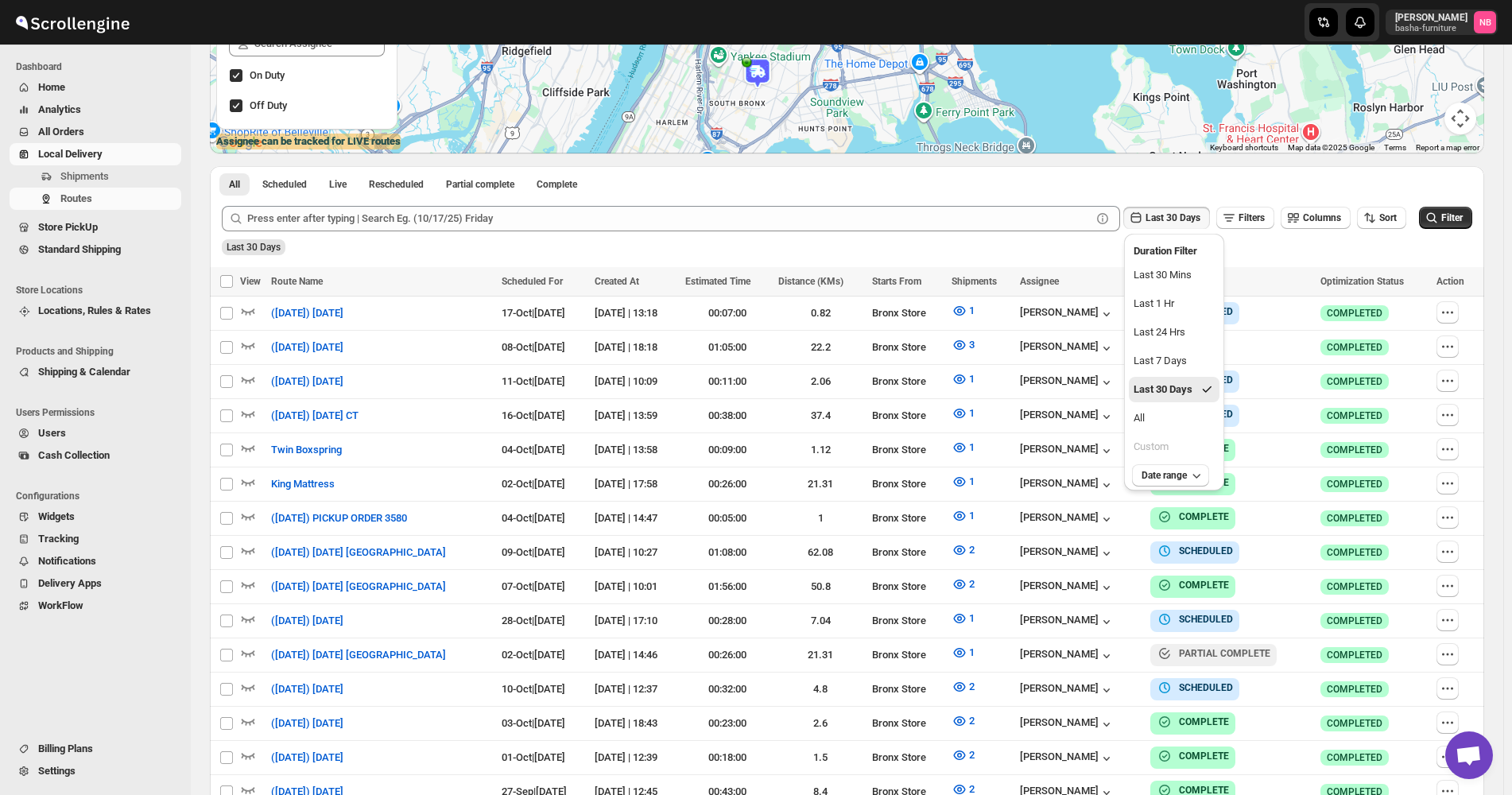
click at [1186, 413] on button "All" at bounding box center [1174, 418] width 91 height 25
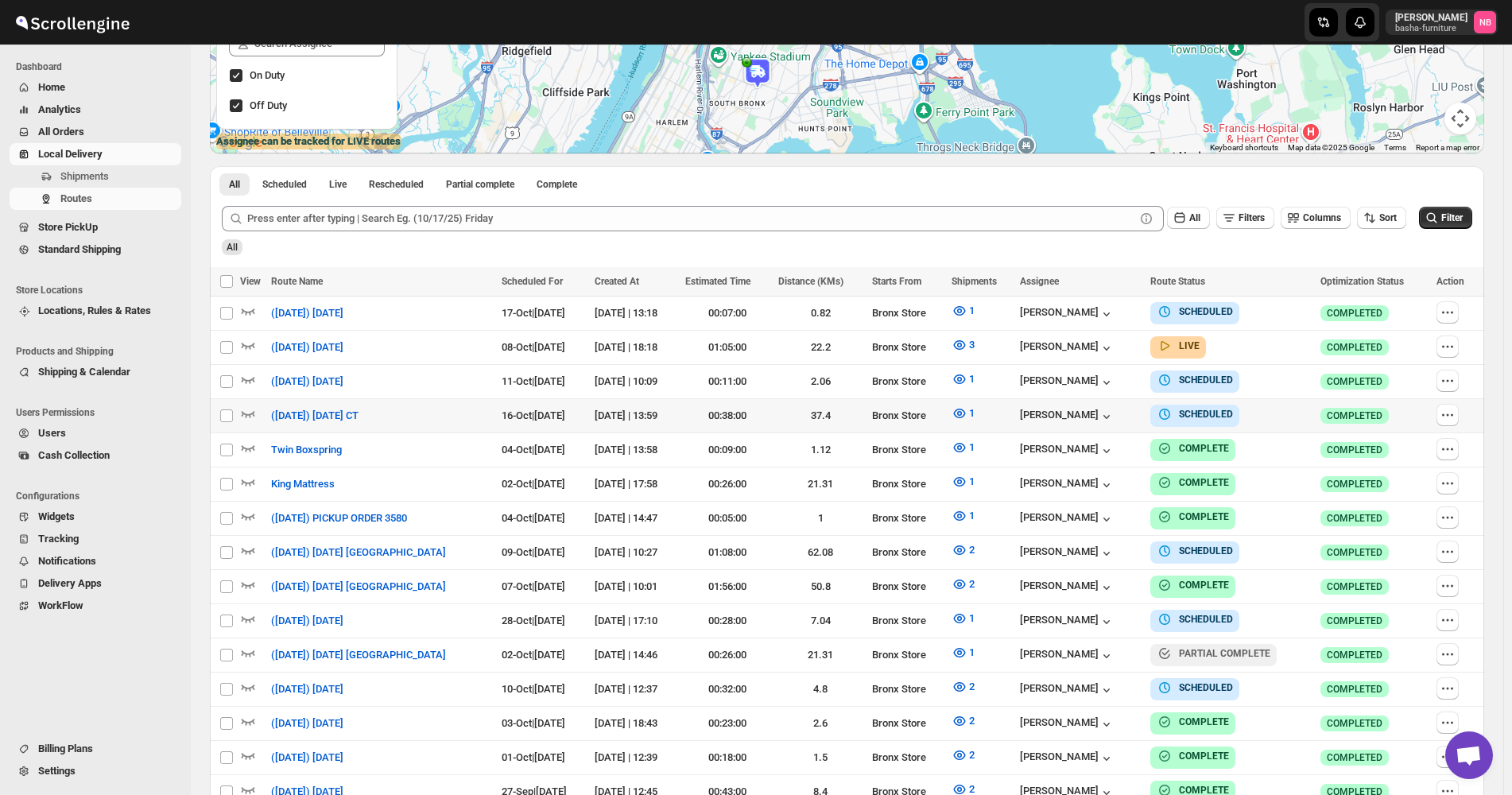
click at [1454, 231] on div "All" at bounding box center [845, 241] width 1253 height 27
click at [1450, 215] on span "Filter" at bounding box center [1451, 217] width 22 height 11
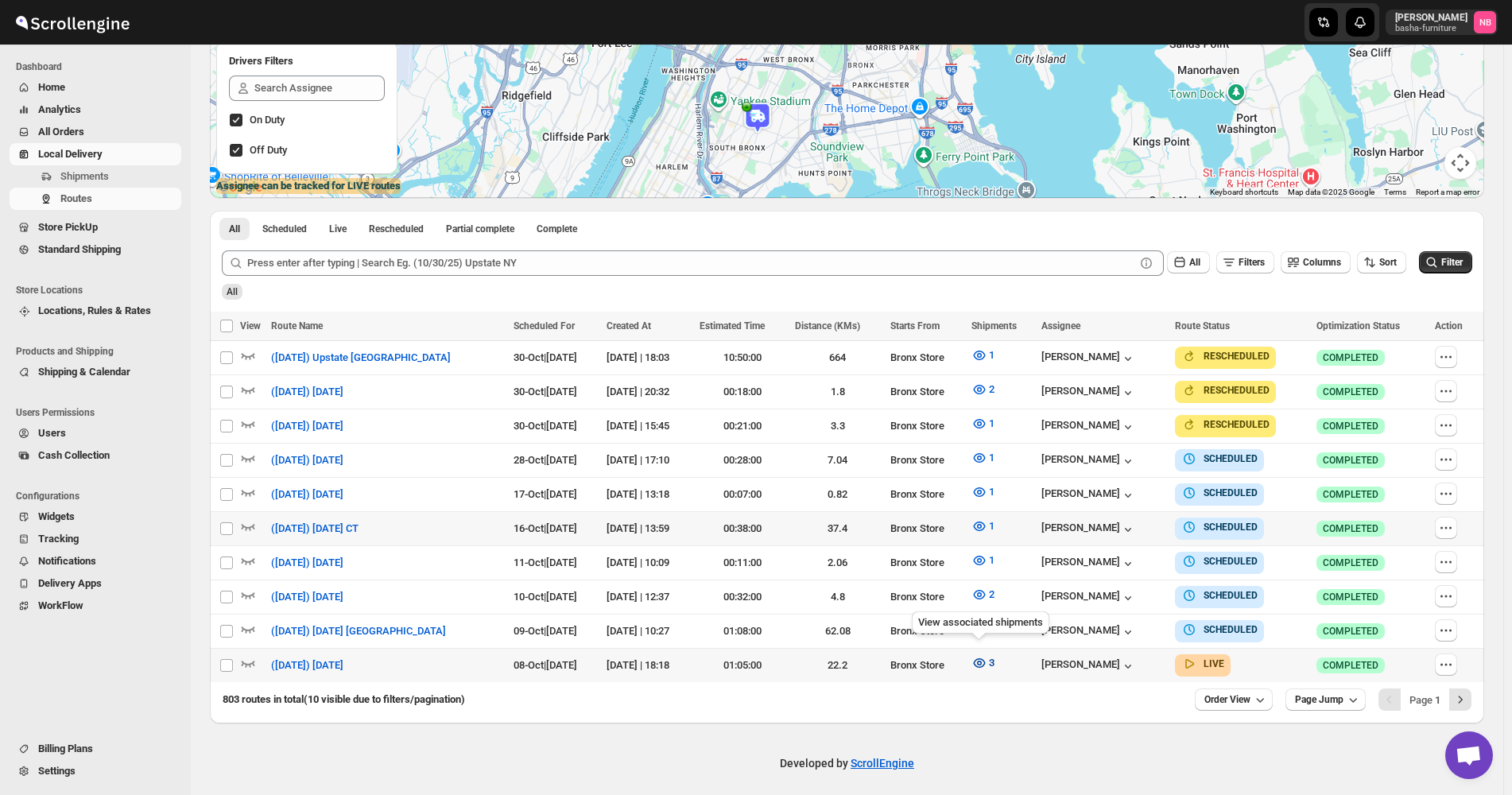
click at [977, 660] on icon "button" at bounding box center [980, 663] width 12 height 9
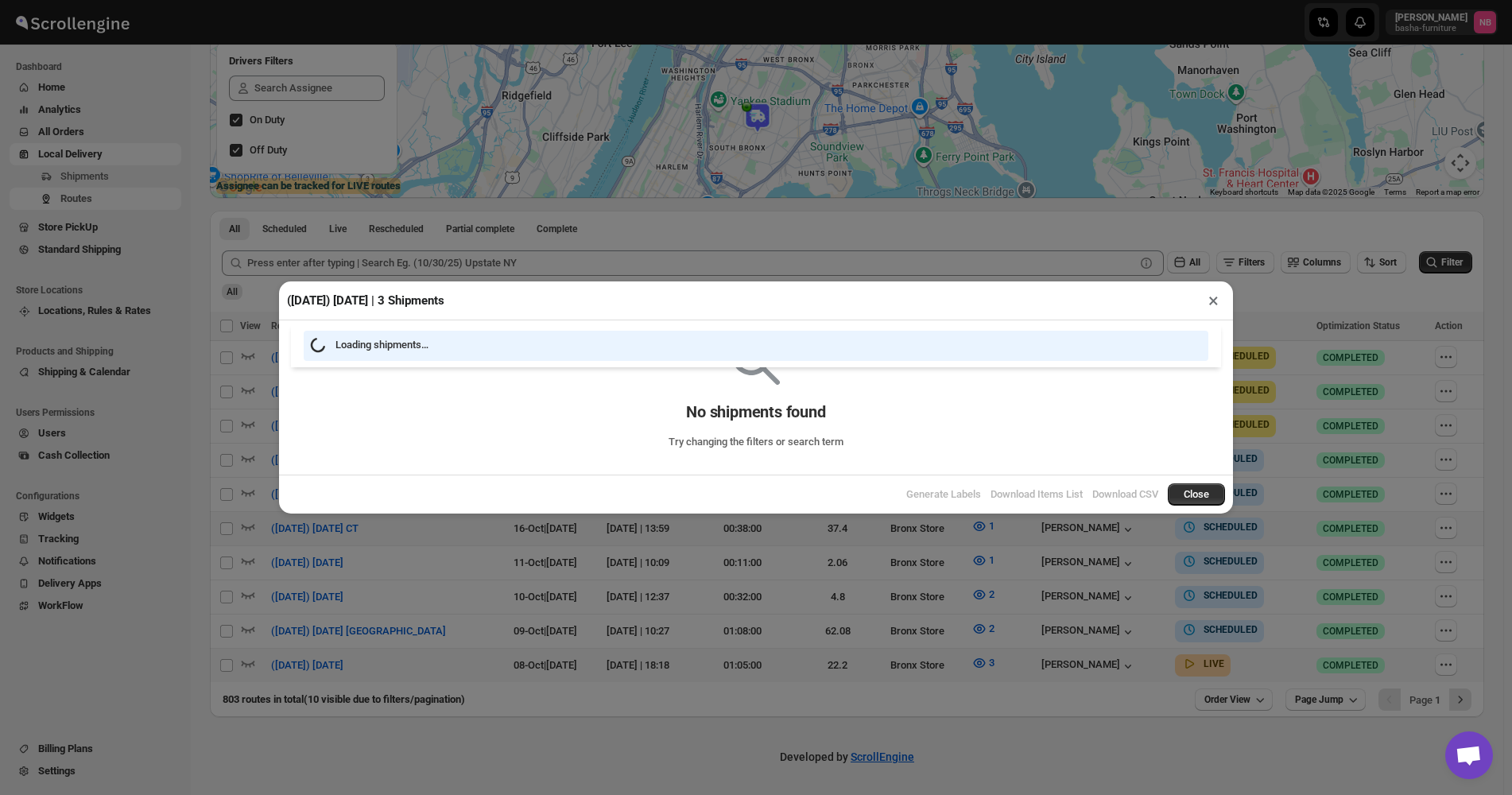
scroll to position [268, 0]
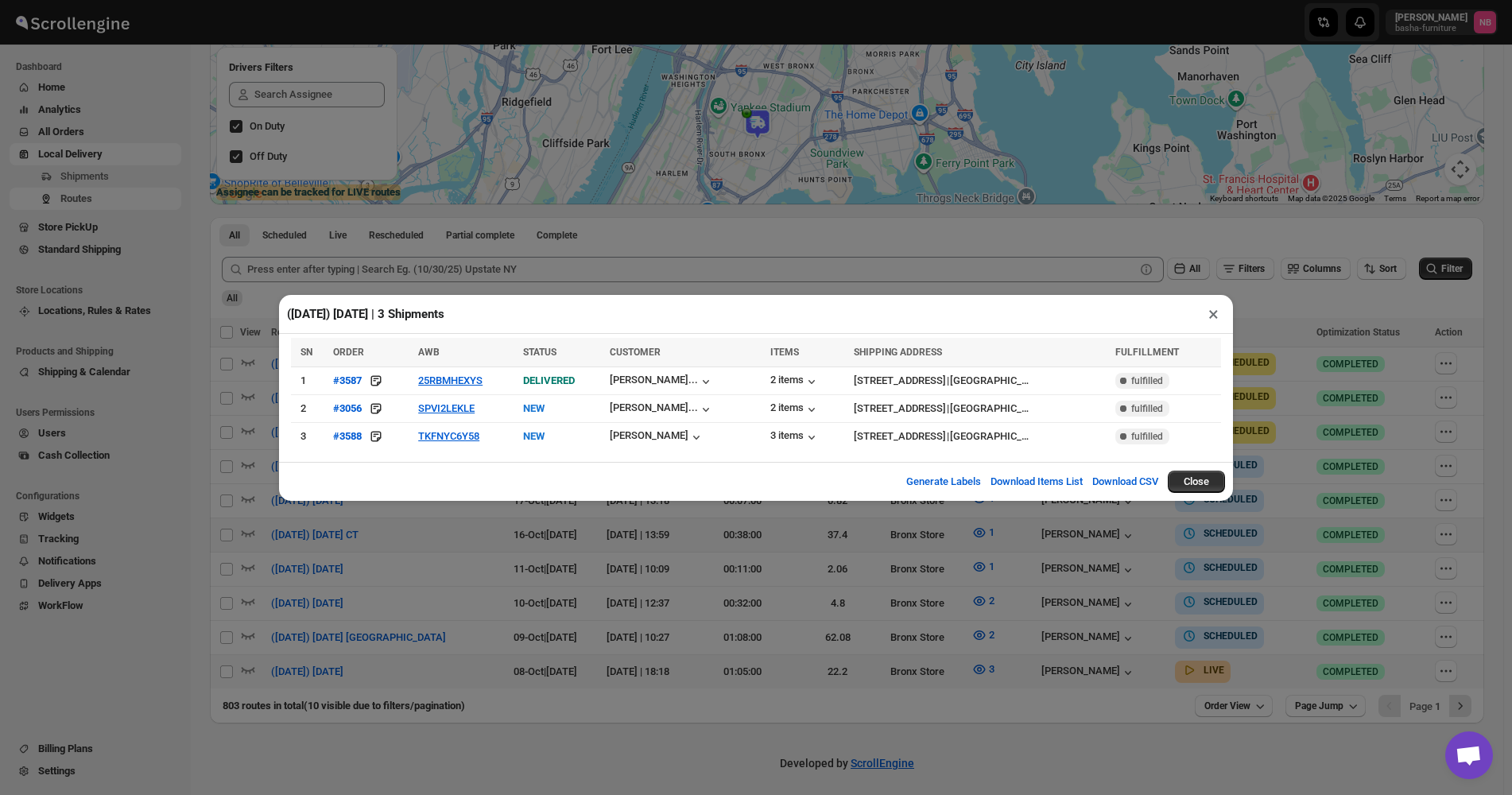
click at [926, 701] on div "([DATE]) [DATE] | 3 Shipments × SN ORDER AWB STATUS CUSTOMER ITEMS SHIPPING ADD…" at bounding box center [756, 397] width 1512 height 795
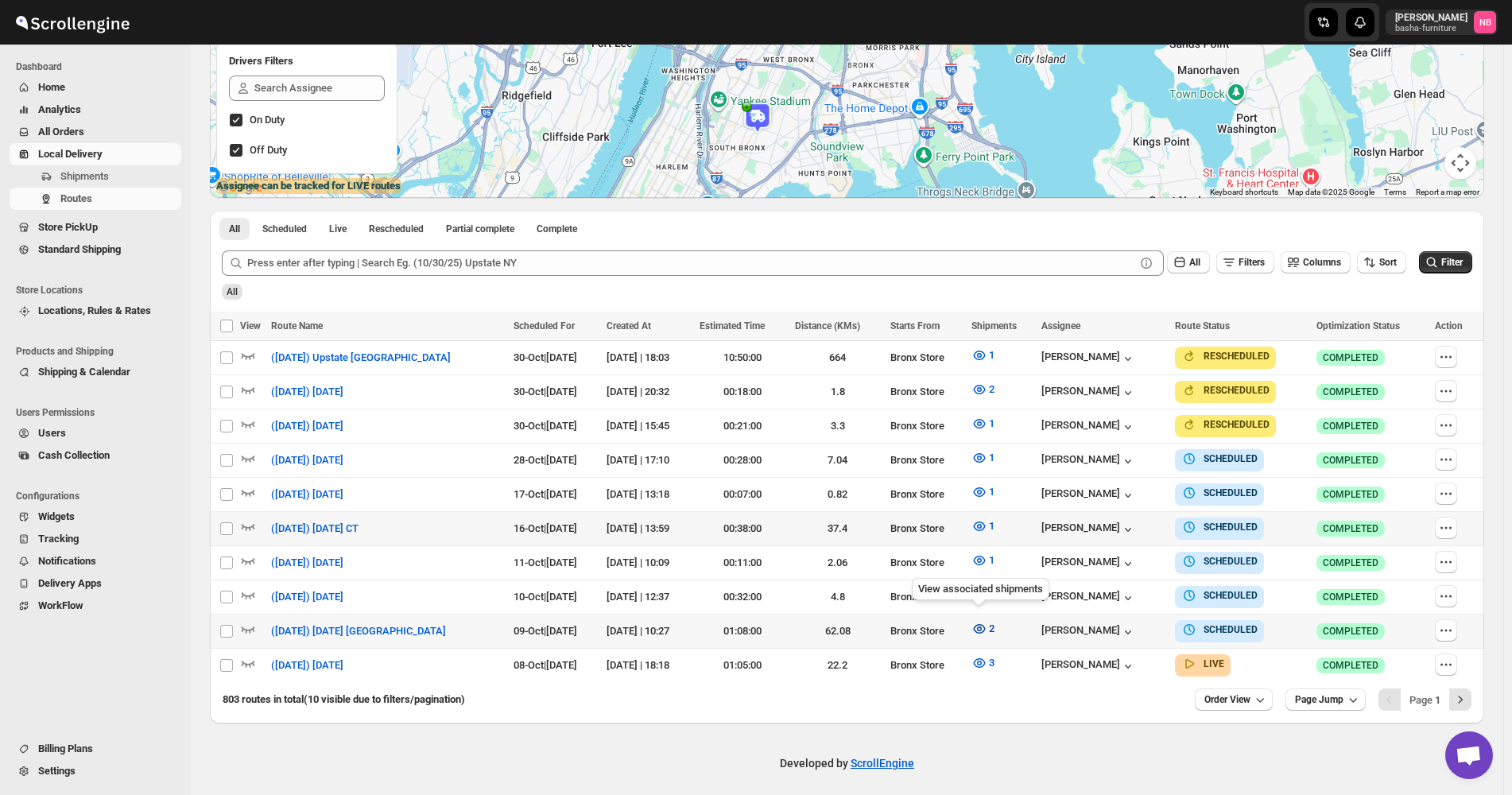
click at [971, 621] on icon "button" at bounding box center [979, 628] width 16 height 16
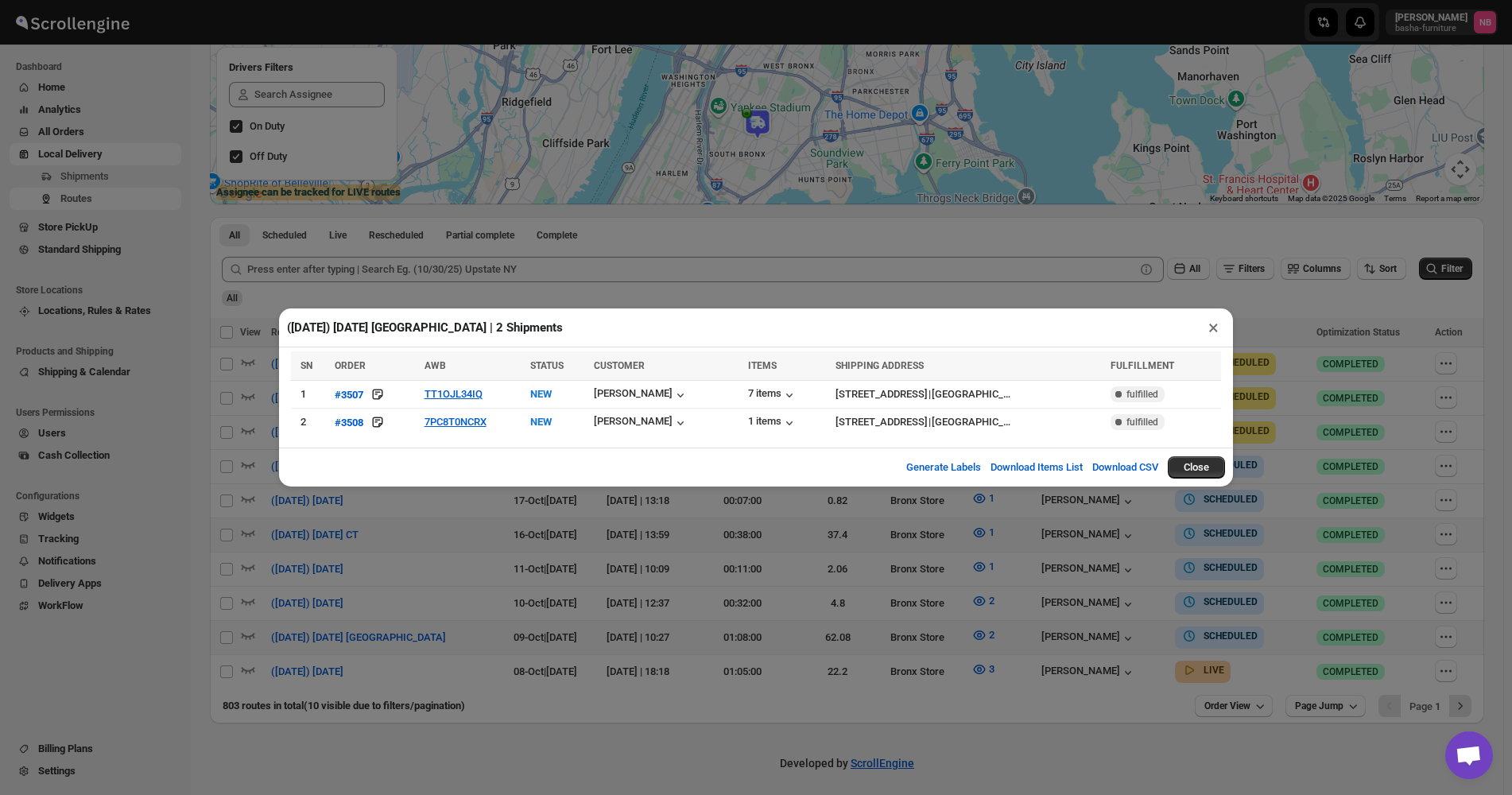
click at [1035, 602] on div "([DATE]) [DATE] [GEOGRAPHIC_DATA] | 2 Shipments × SN ORDER AWB STATUS CUSTOMER …" at bounding box center [756, 397] width 1512 height 795
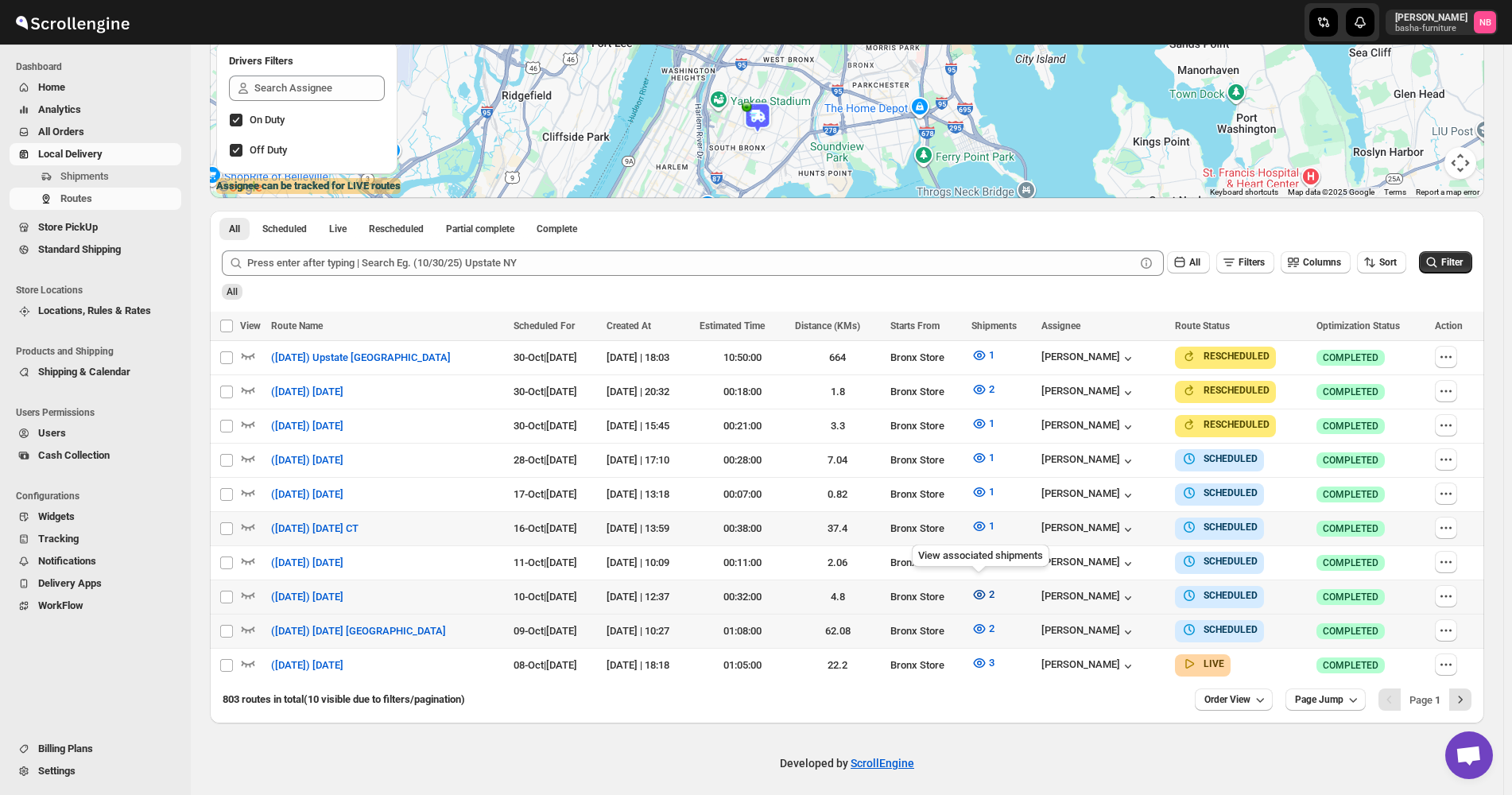
click at [982, 586] on icon "button" at bounding box center [979, 594] width 16 height 16
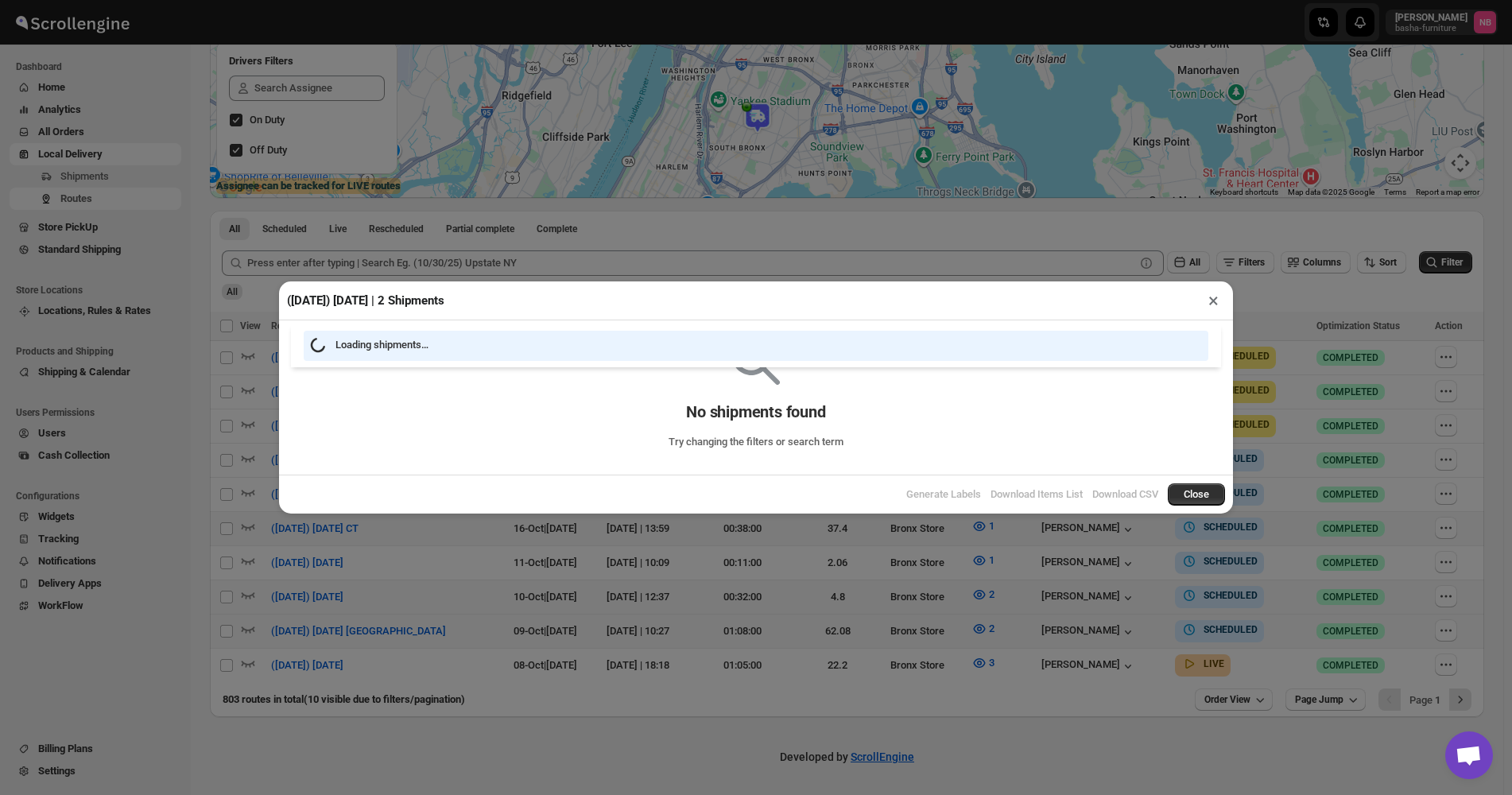
scroll to position [268, 0]
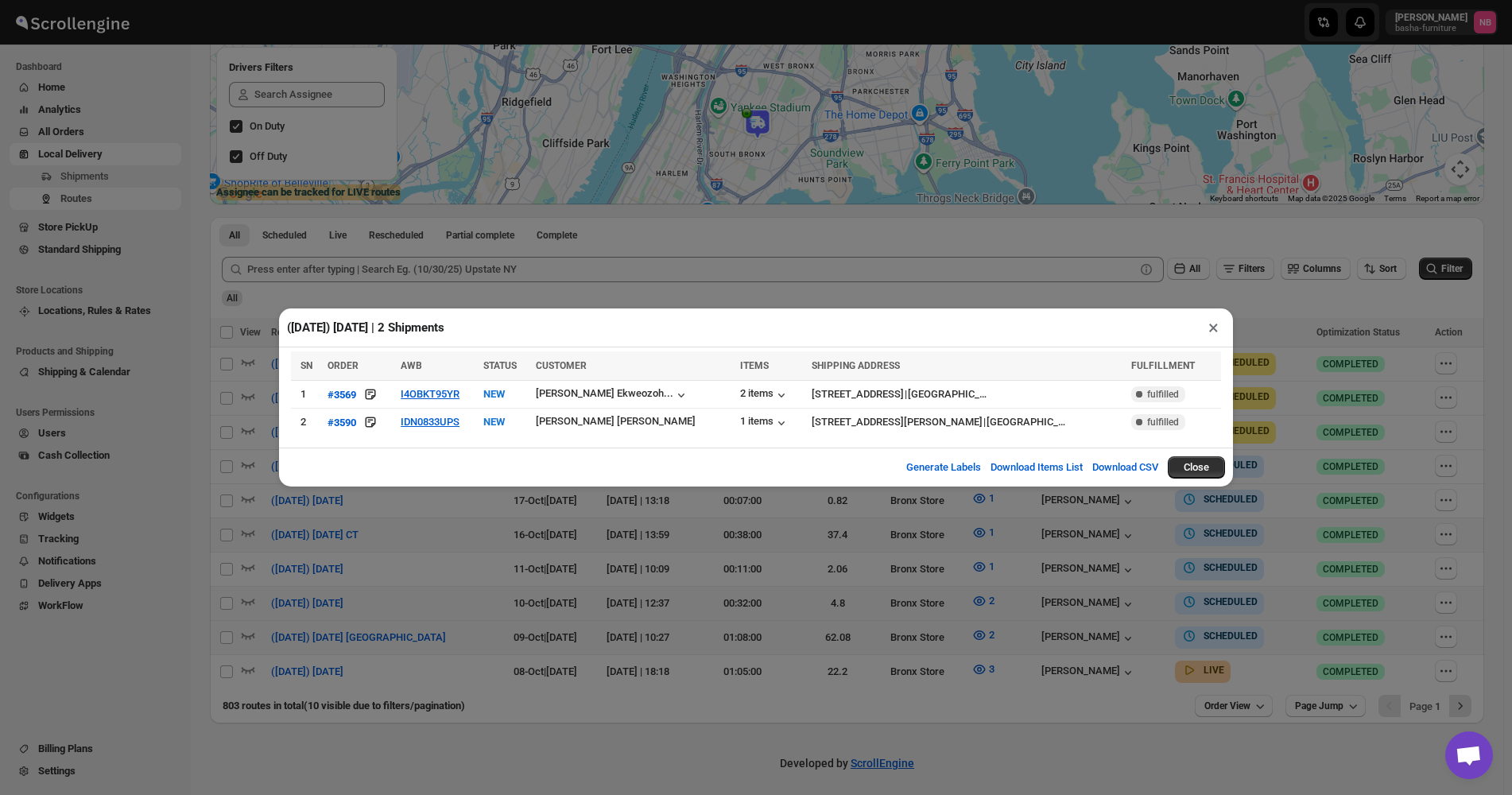
click at [406, 544] on div "([DATE]) [DATE] | 2 Shipments × SN ORDER AWB STATUS CUSTOMER ITEMS SHIPPING ADD…" at bounding box center [756, 397] width 1512 height 795
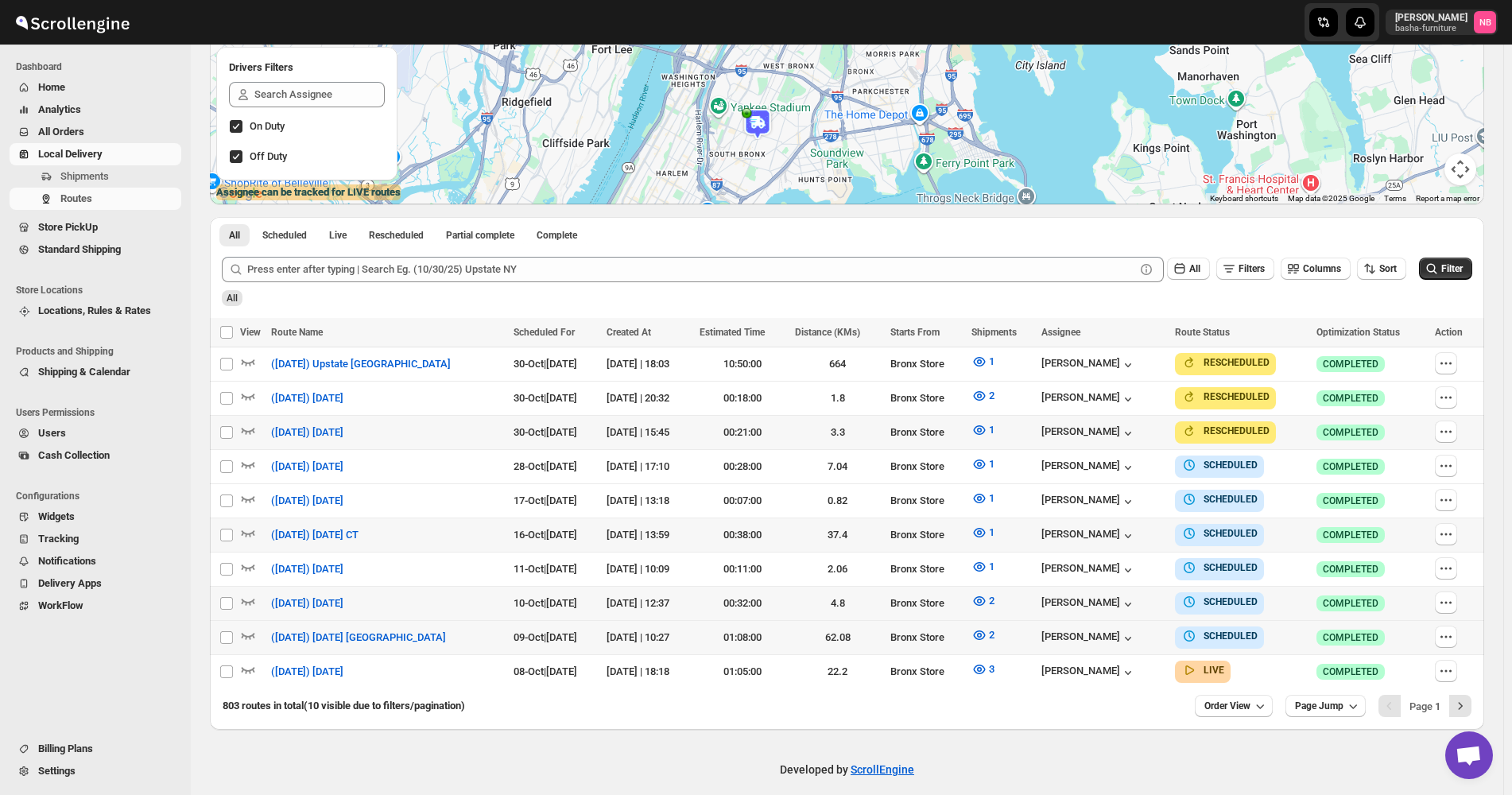
scroll to position [273, 0]
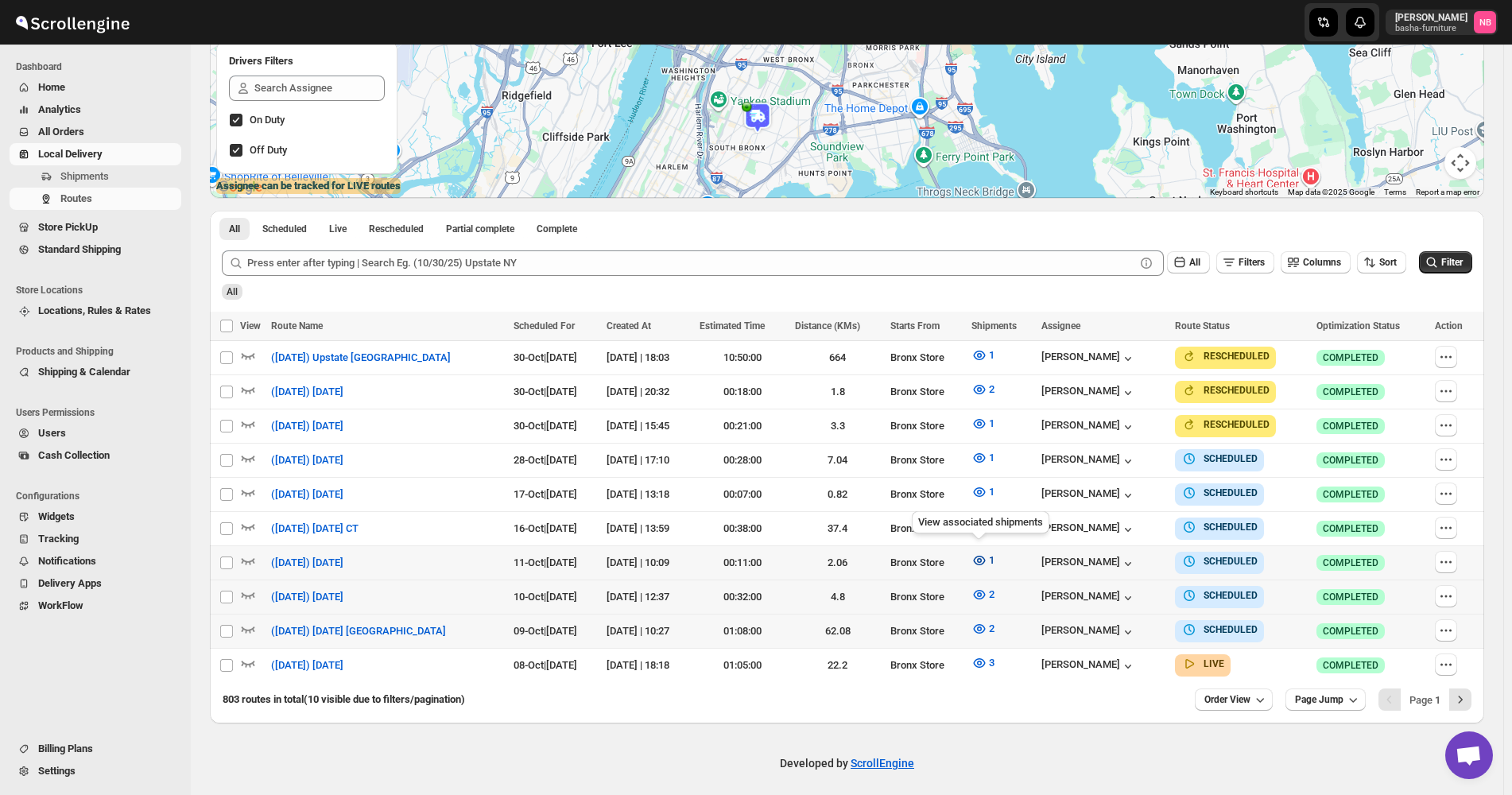
click at [977, 553] on icon "button" at bounding box center [979, 560] width 16 height 16
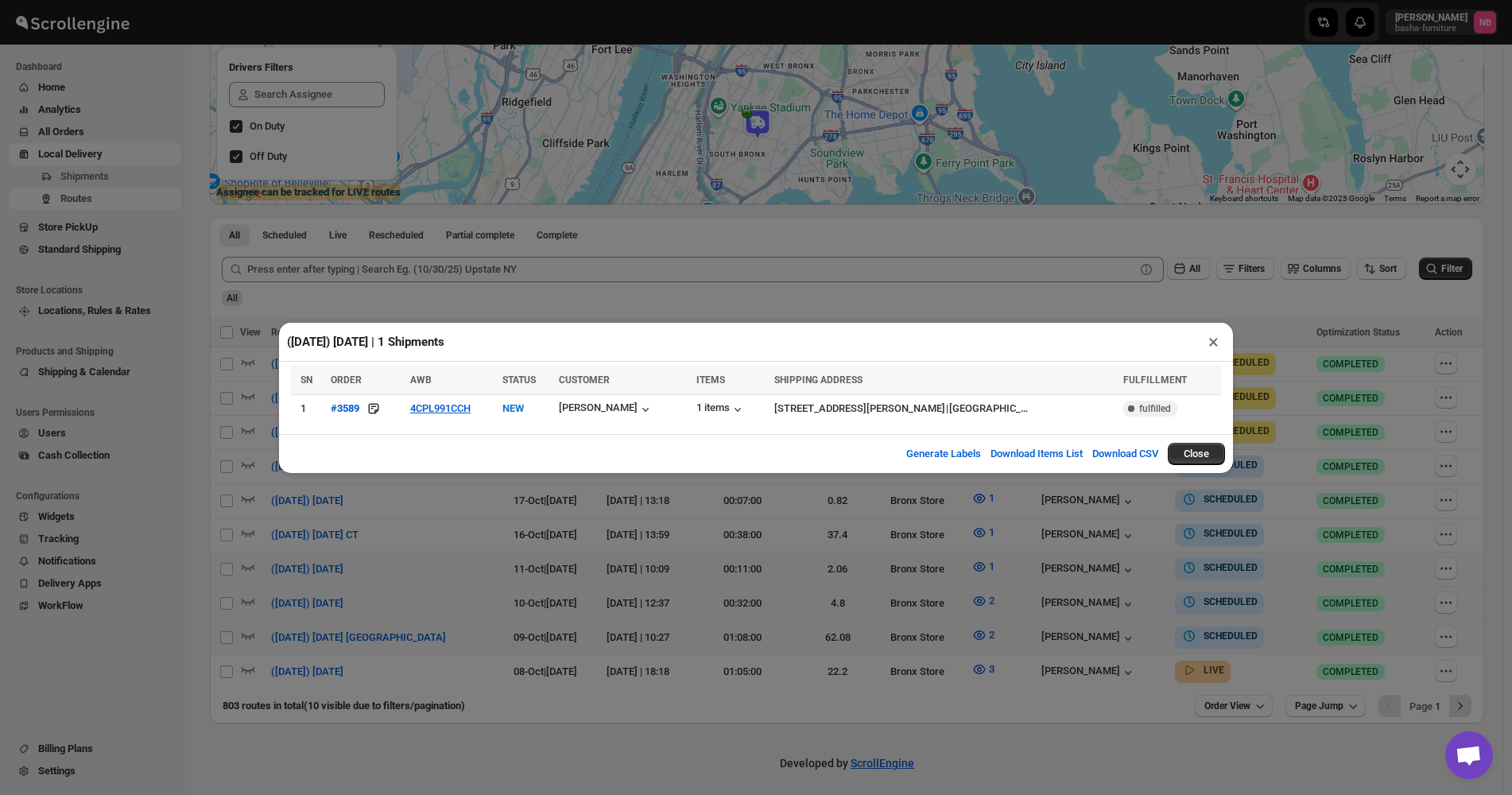
click at [722, 554] on div "([DATE]) [DATE] | 1 Shipments × SN ORDER AWB STATUS CUSTOMER ITEMS SHIPPING ADD…" at bounding box center [756, 397] width 1512 height 795
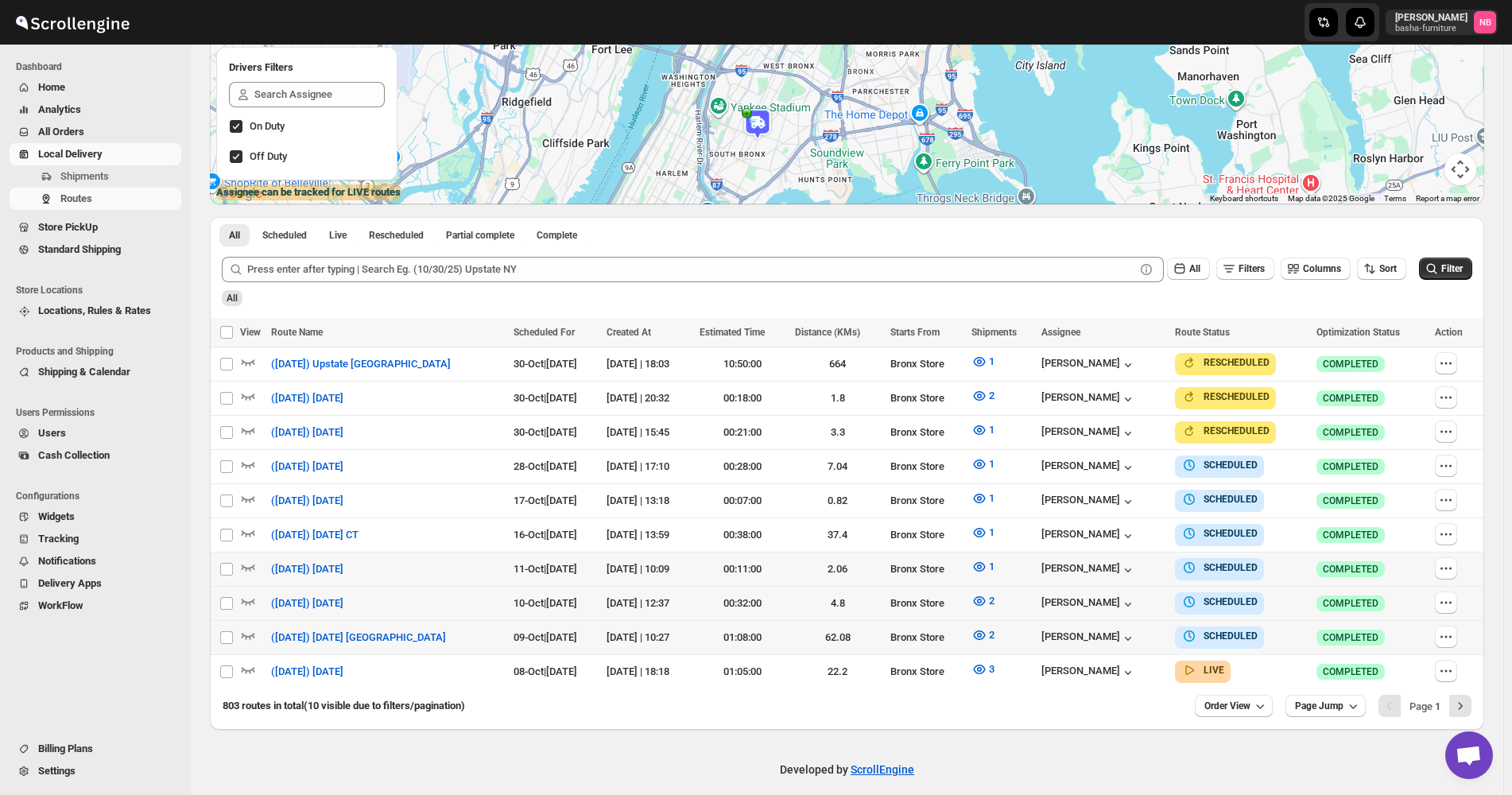
scroll to position [273, 0]
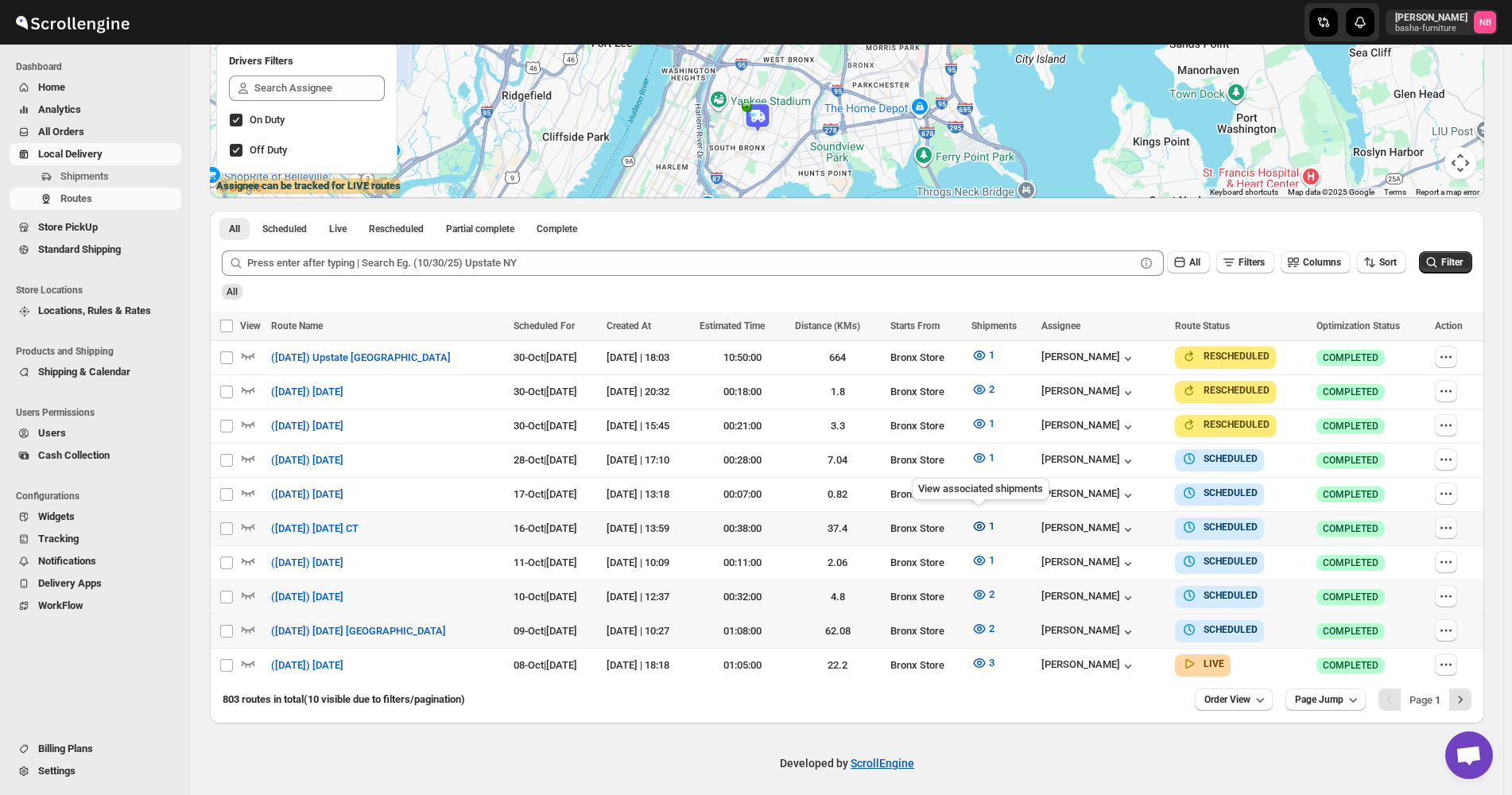
click at [972, 518] on icon "button" at bounding box center [979, 526] width 16 height 16
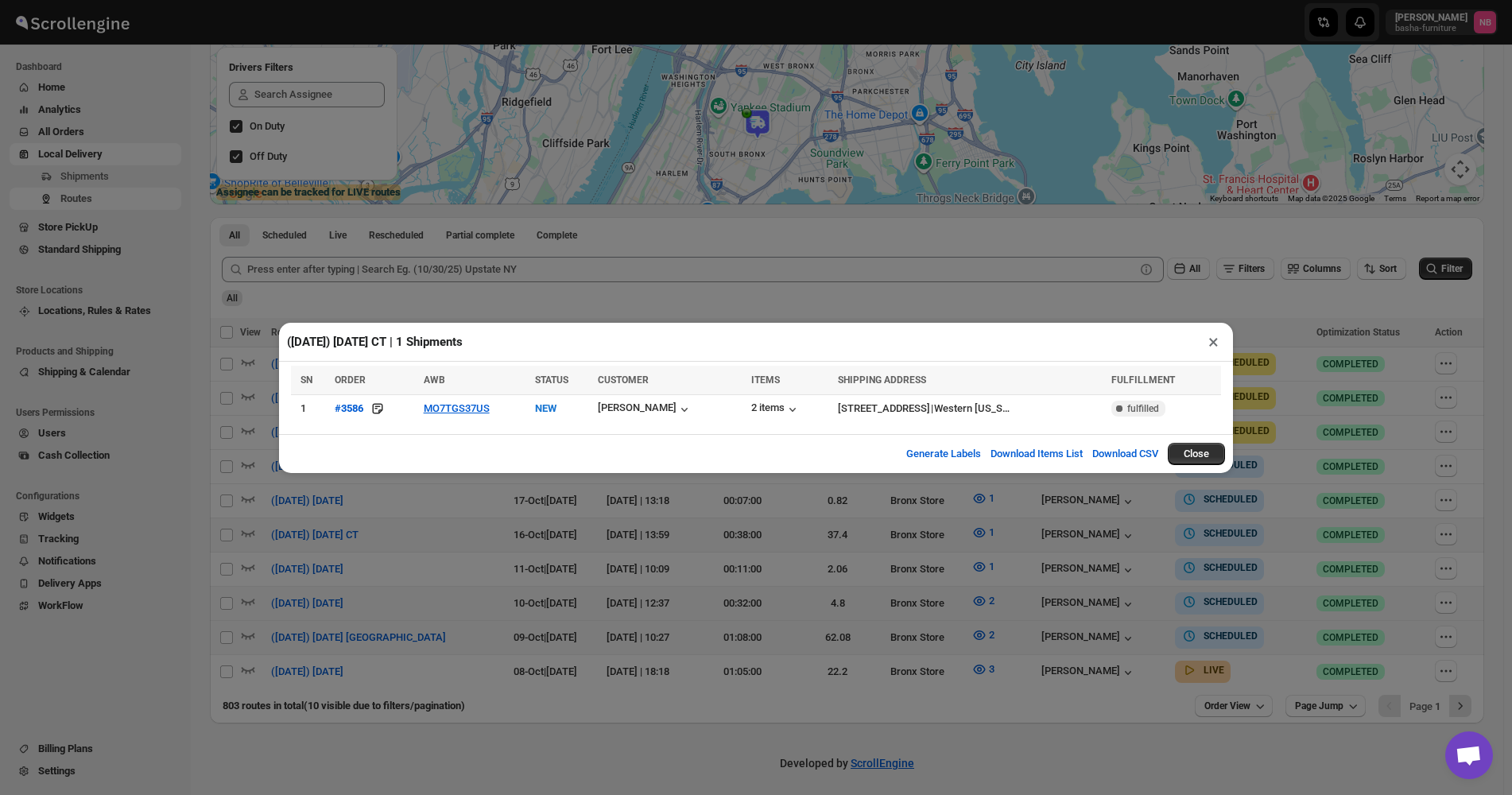
click at [488, 535] on div "([DATE]) [DATE] CT | 1 Shipments × SN ORDER AWB STATUS CUSTOMER ITEMS SHIPPING …" at bounding box center [756, 397] width 1512 height 795
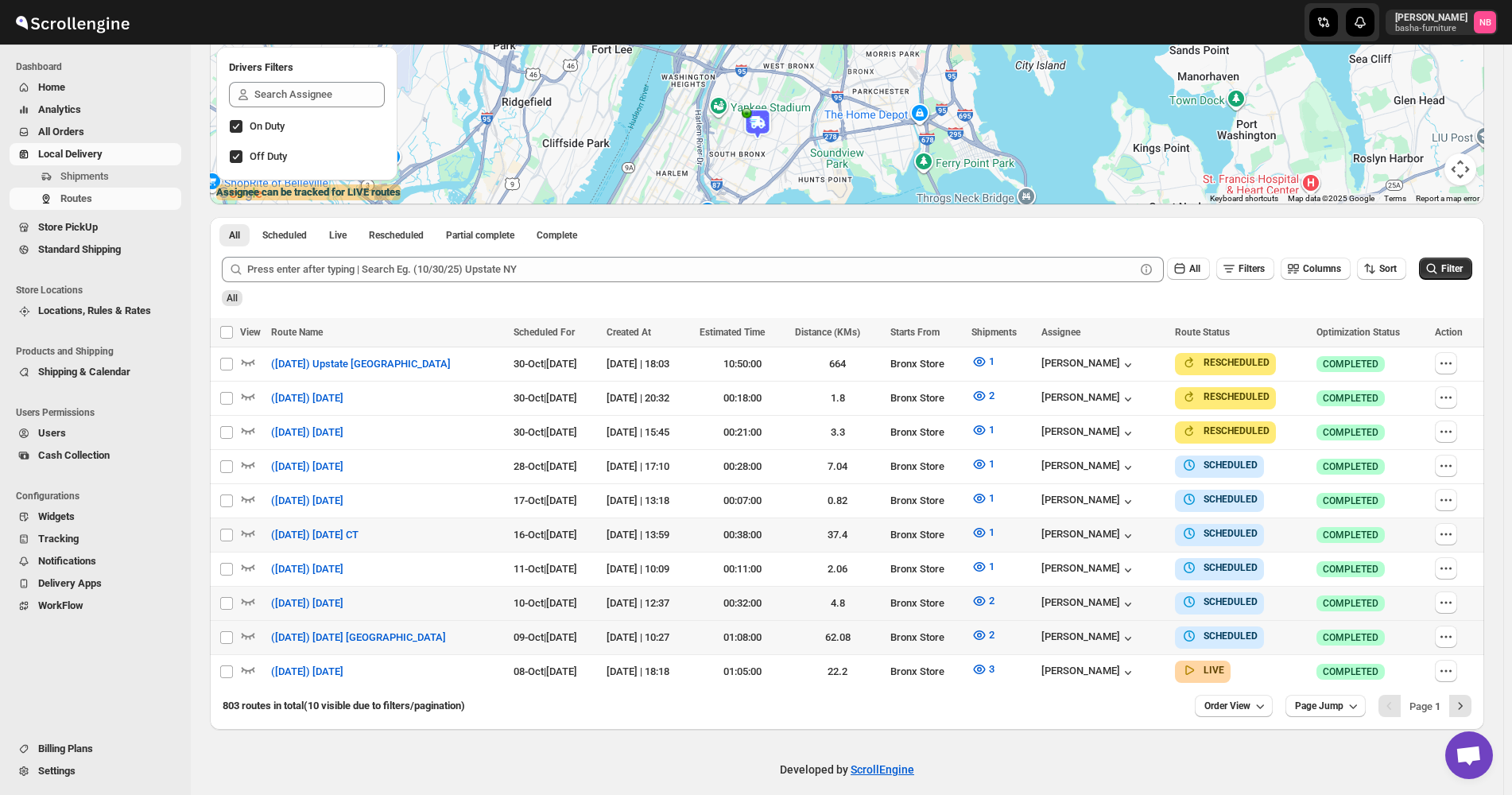
scroll to position [273, 0]
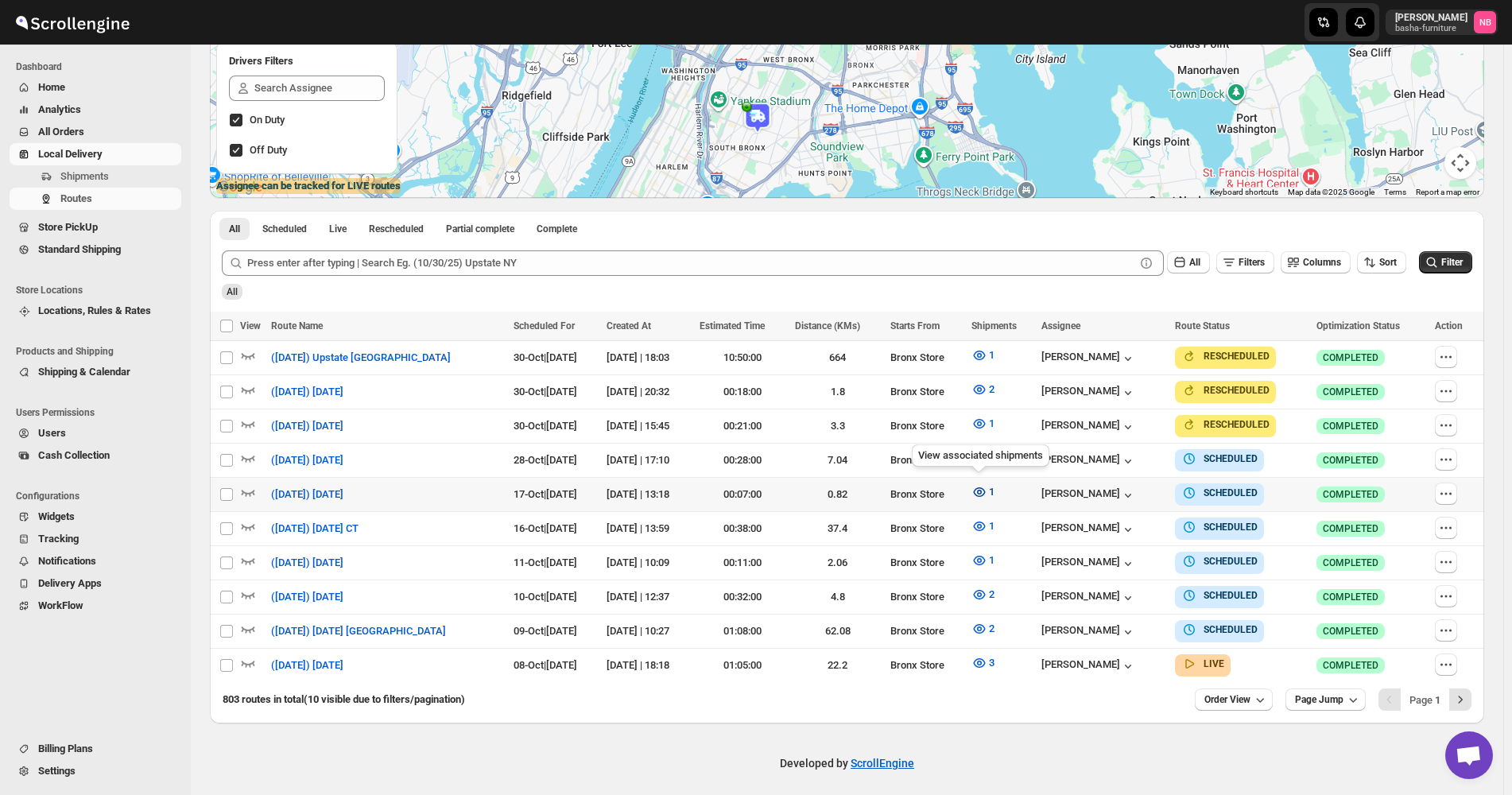
click at [979, 490] on icon "button" at bounding box center [979, 492] width 16 height 16
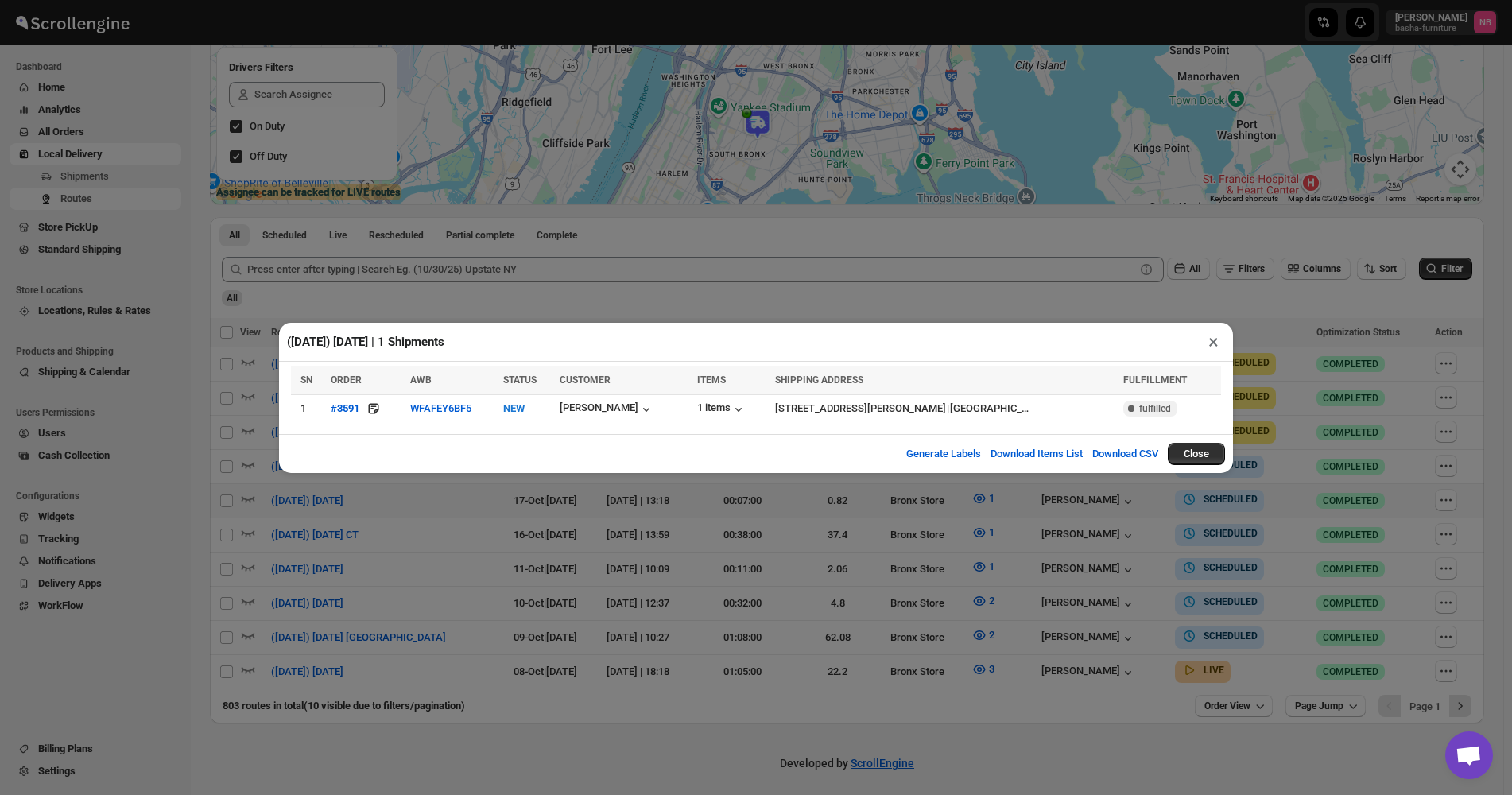
click at [773, 628] on div "([DATE]) [DATE] | 1 Shipments × SN ORDER AWB STATUS CUSTOMER ITEMS SHIPPING ADD…" at bounding box center [756, 397] width 1512 height 795
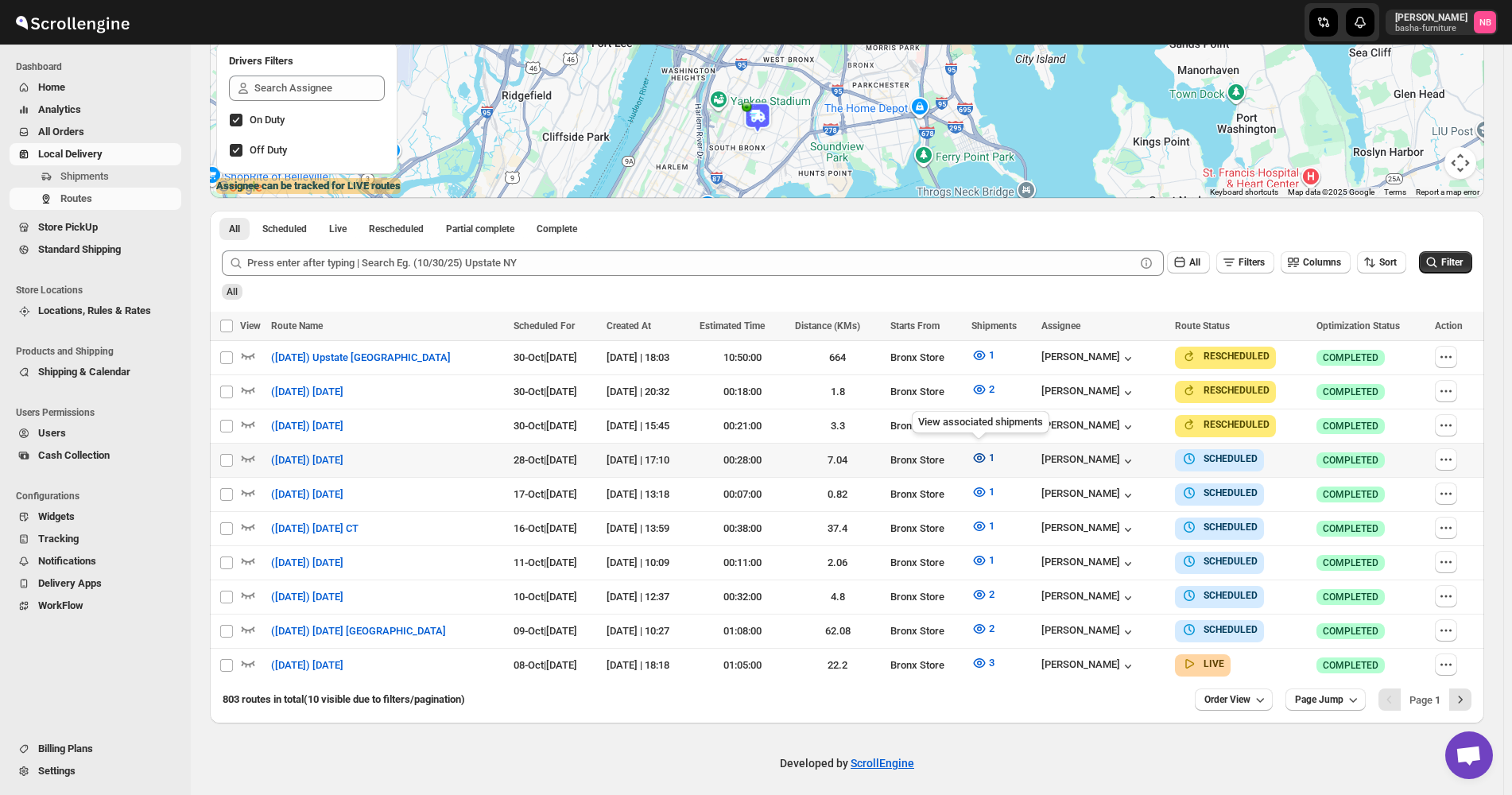
click at [972, 452] on icon "button" at bounding box center [979, 458] width 16 height 16
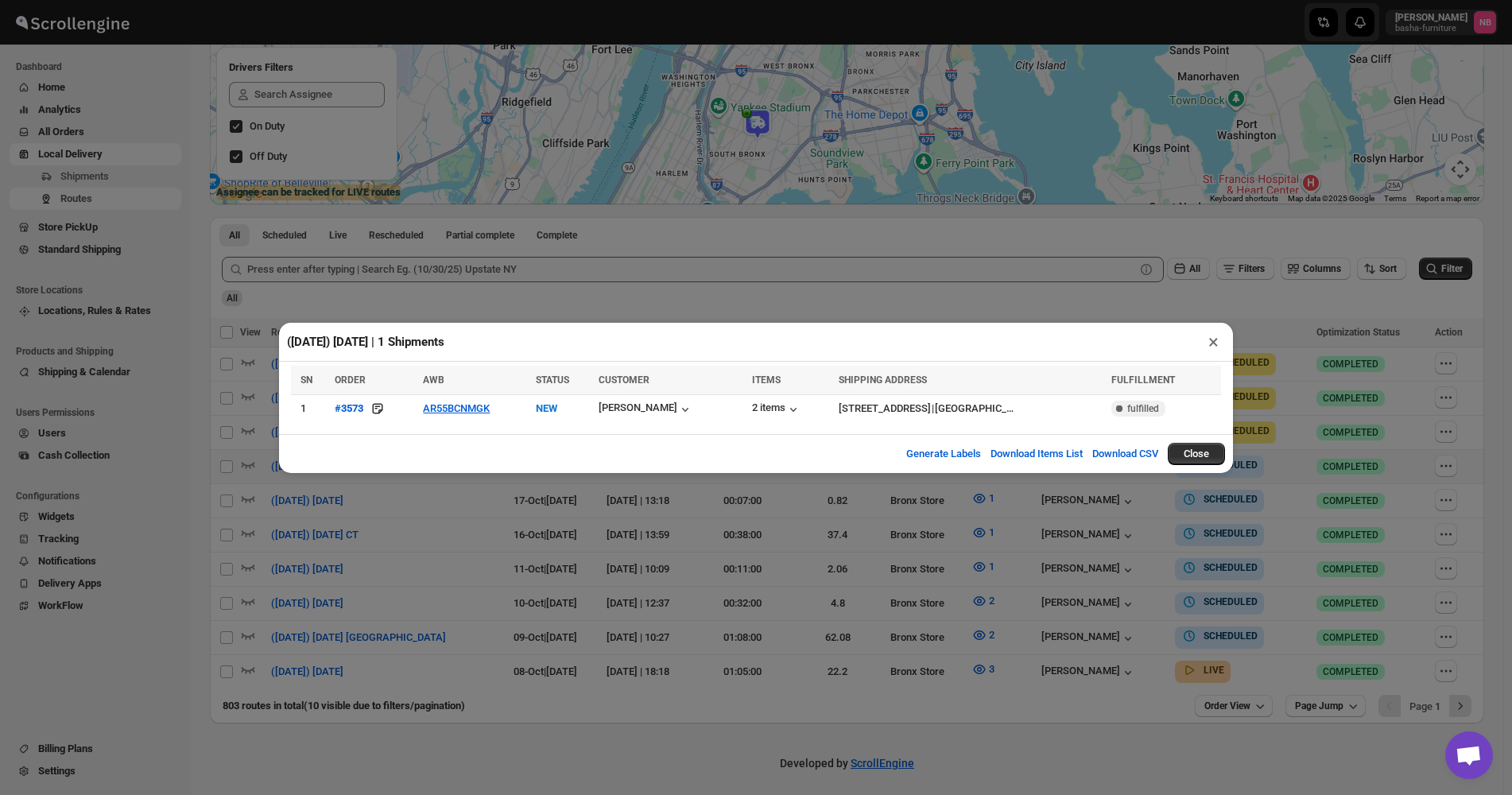
click at [824, 272] on div "([DATE]) [DATE] | 1 Shipments × SN ORDER AWB STATUS CUSTOMER ITEMS SHIPPING ADD…" at bounding box center [756, 397] width 1512 height 795
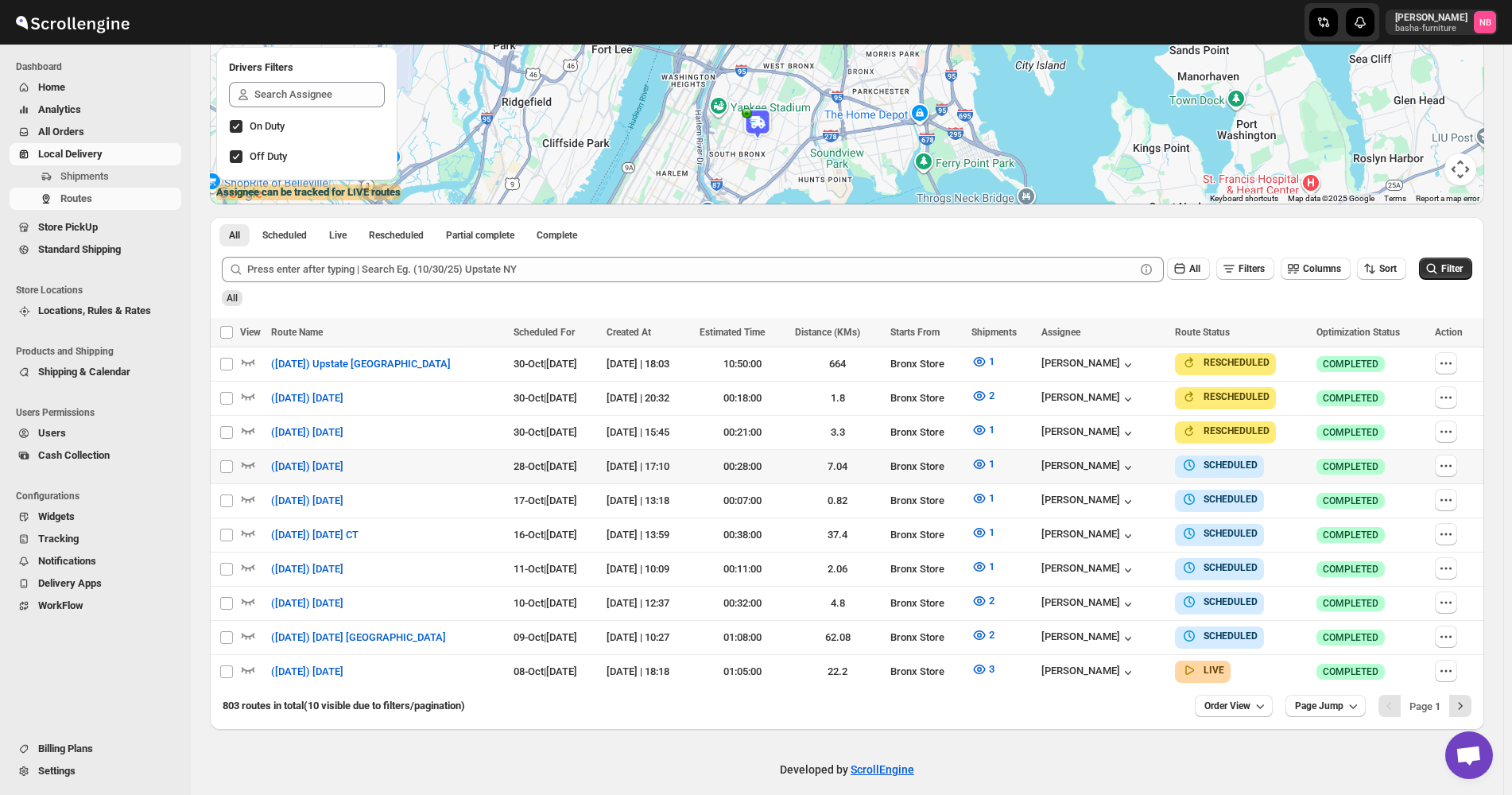
scroll to position [273, 0]
